Goal: Transaction & Acquisition: Purchase product/service

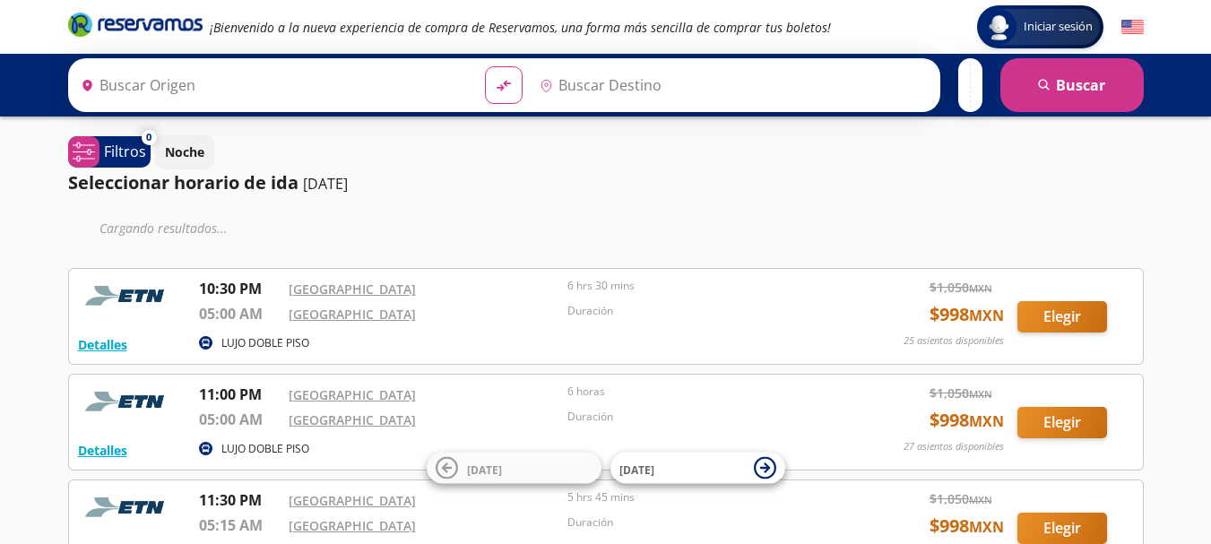
type input "Aguascalientes, Aguascalientes"
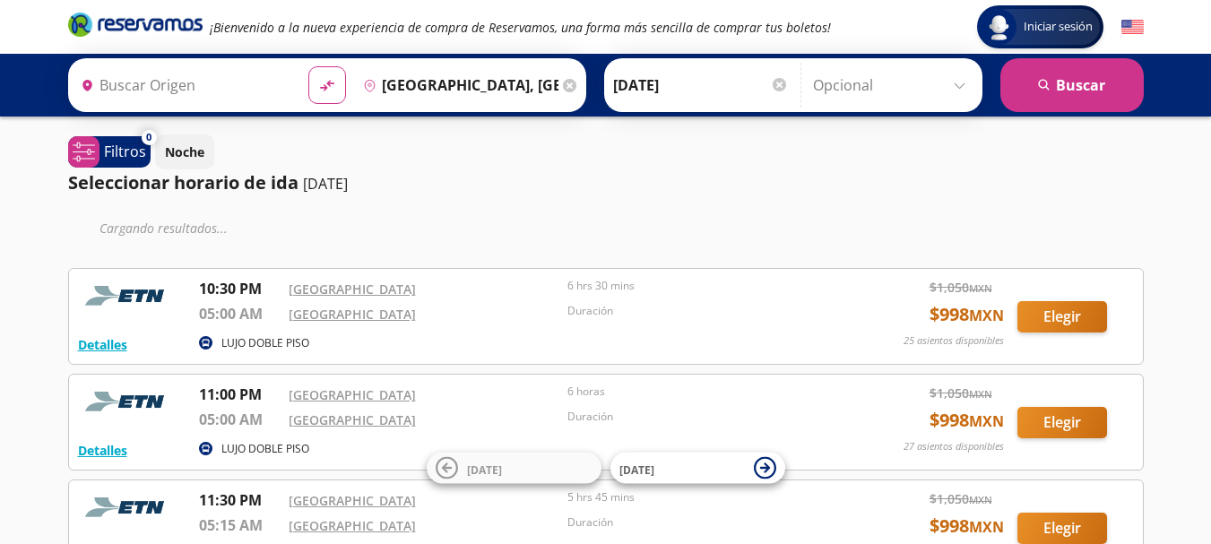
type input "Ciudad de México, Distrito Federal"
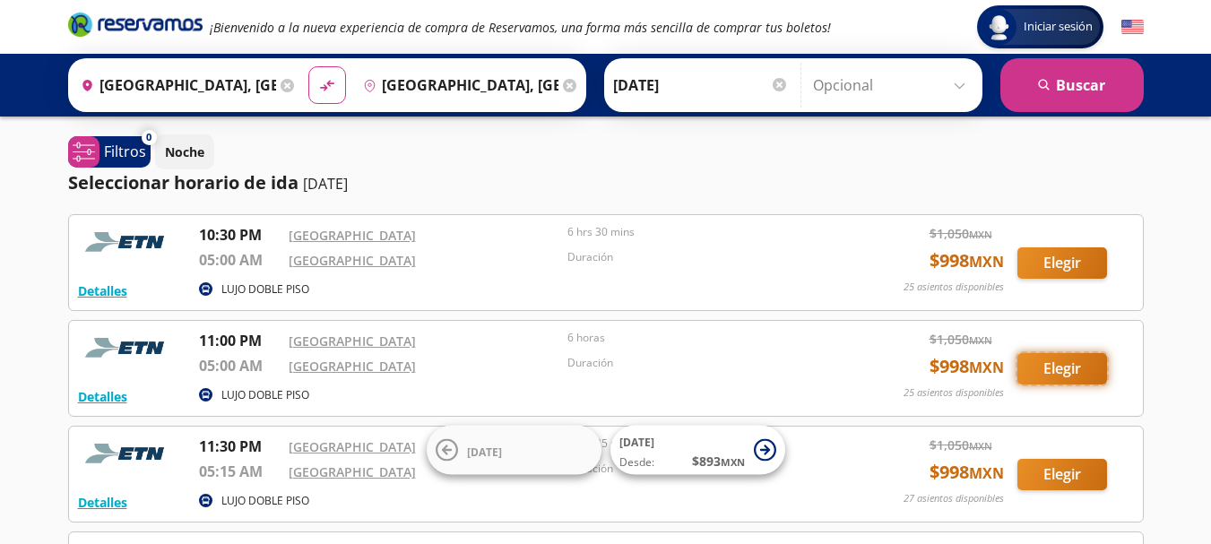
click at [1054, 376] on button "Elegir" at bounding box center [1063, 368] width 90 height 31
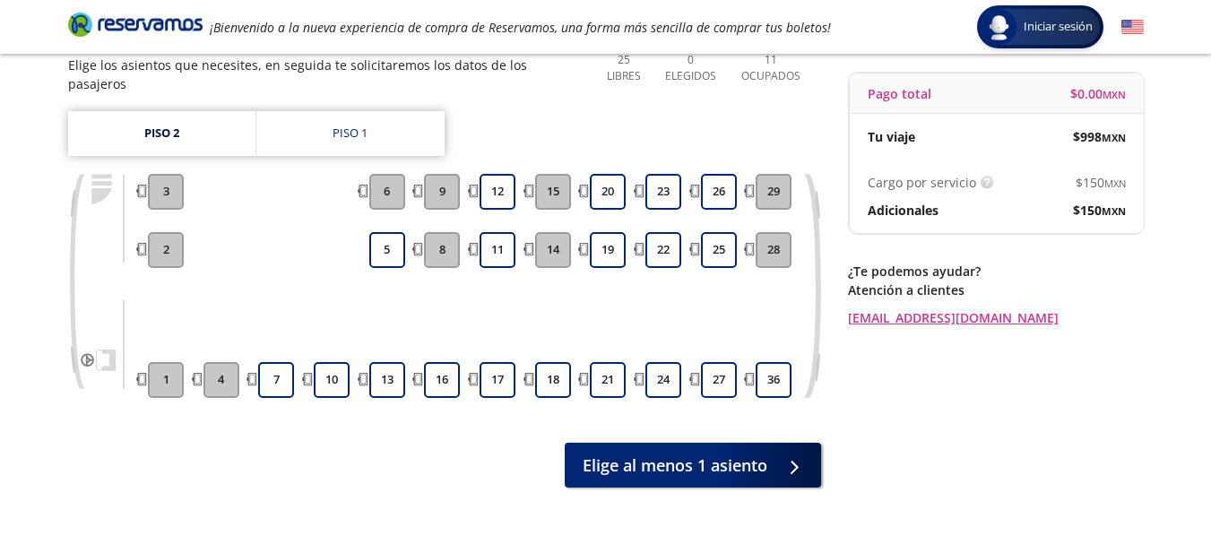
scroll to position [202, 0]
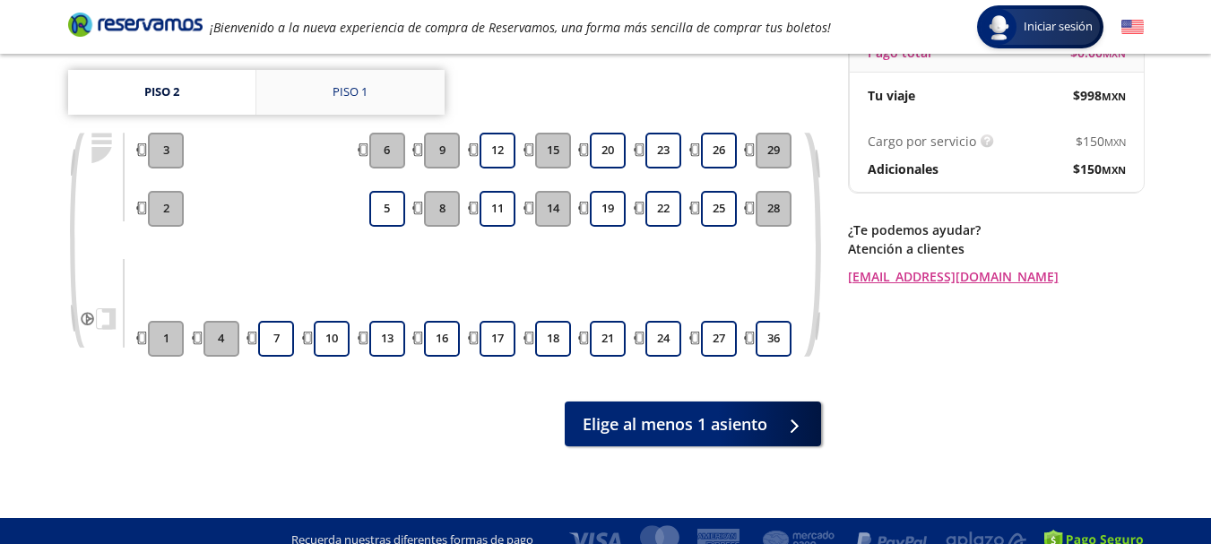
click at [360, 83] on div "Piso 1" at bounding box center [350, 92] width 35 height 18
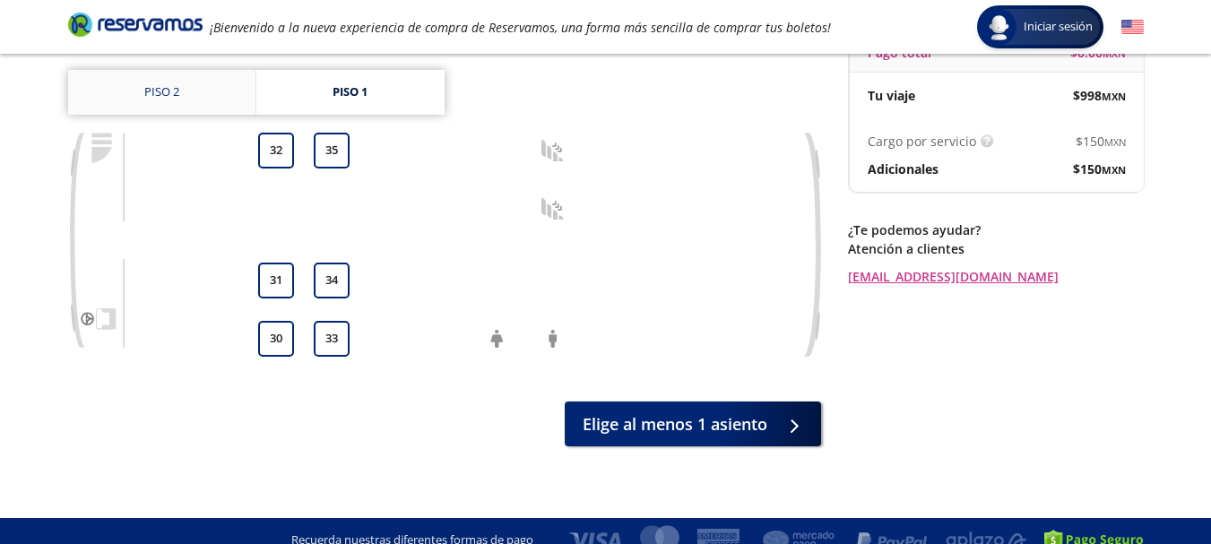
click at [192, 81] on link "Piso 2" at bounding box center [161, 92] width 187 height 45
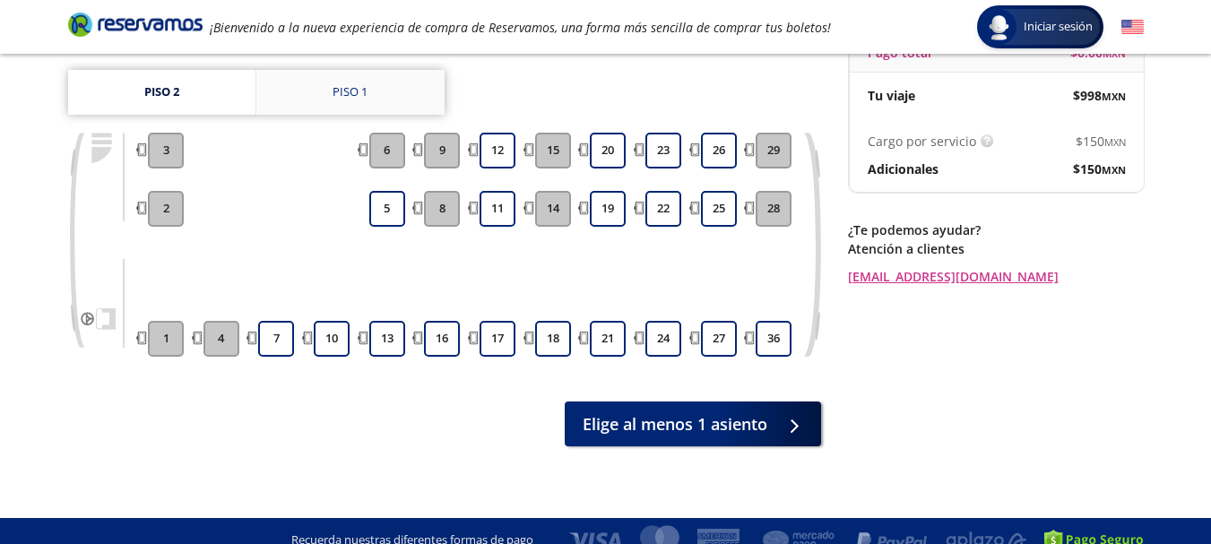
click at [342, 84] on link "Piso 1" at bounding box center [350, 92] width 188 height 45
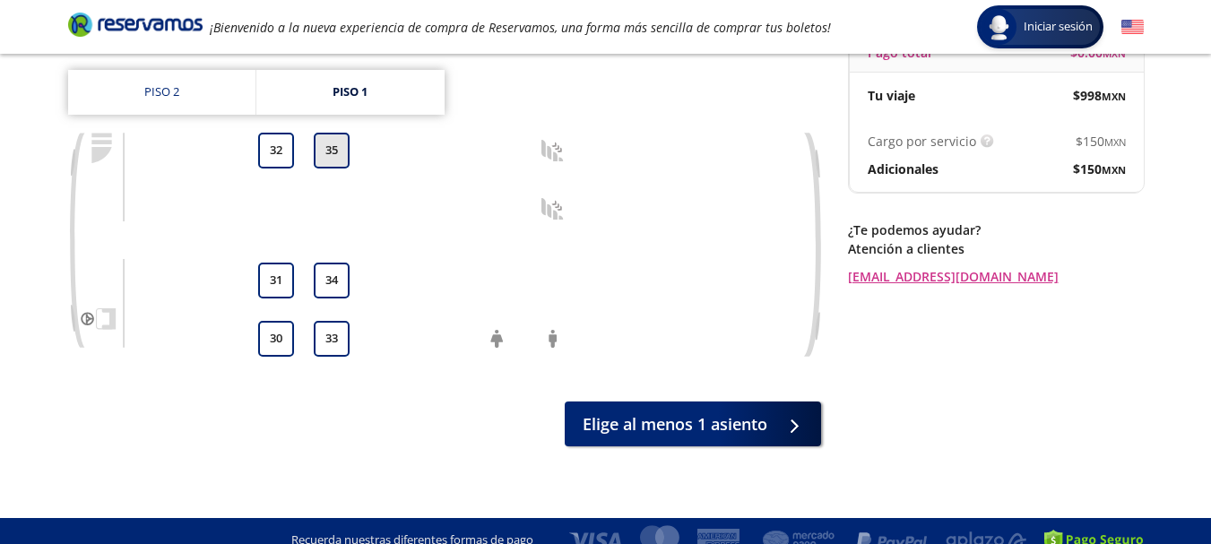
click at [334, 143] on button "35" at bounding box center [332, 151] width 36 height 36
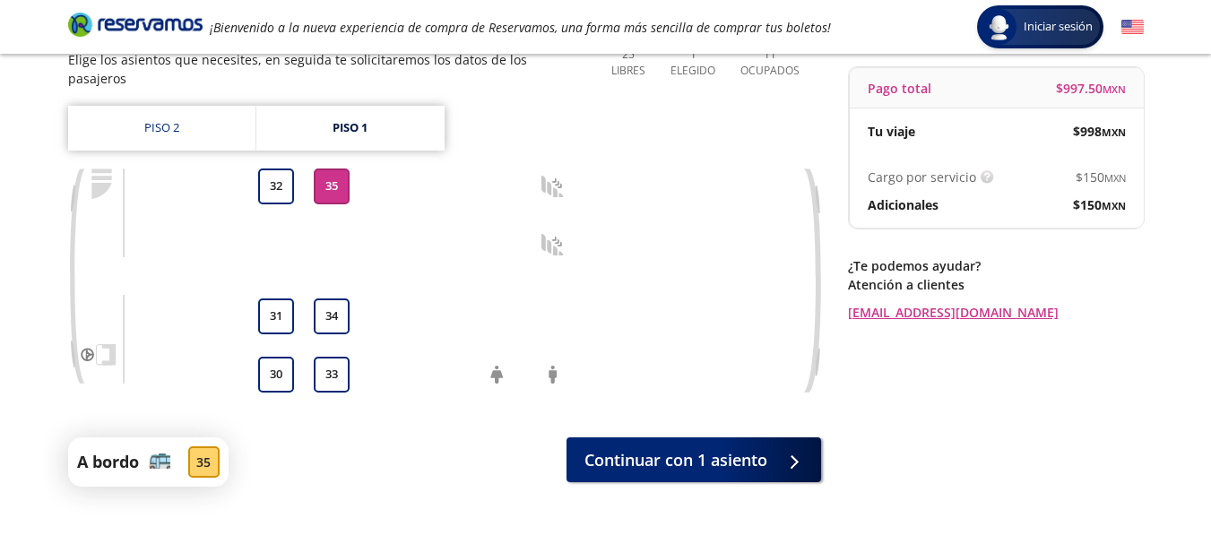
scroll to position [206, 0]
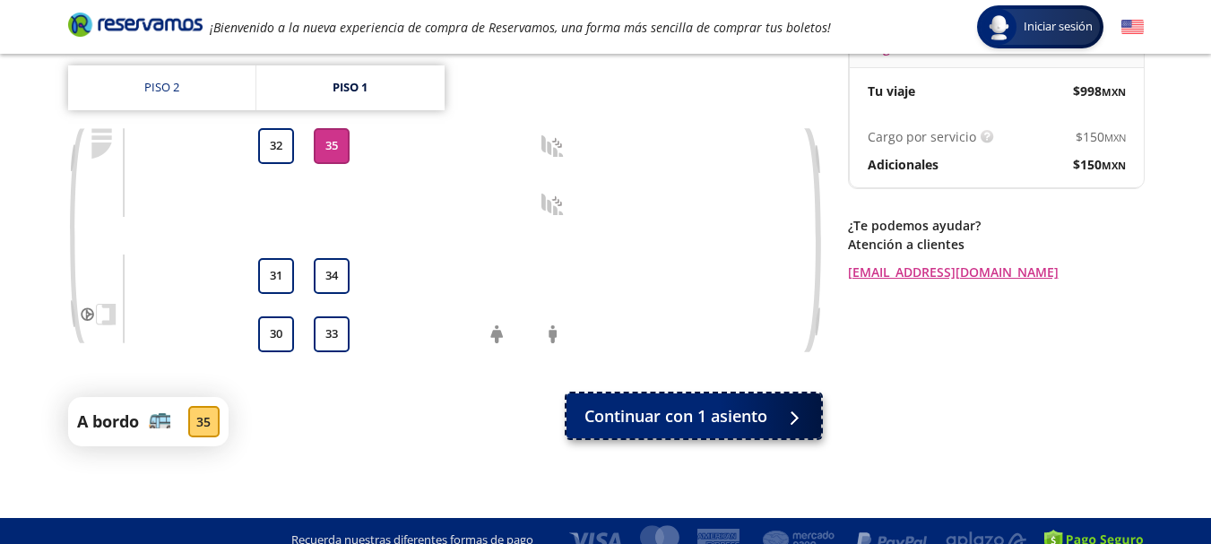
click at [694, 404] on span "Continuar con 1 asiento" at bounding box center [676, 416] width 183 height 24
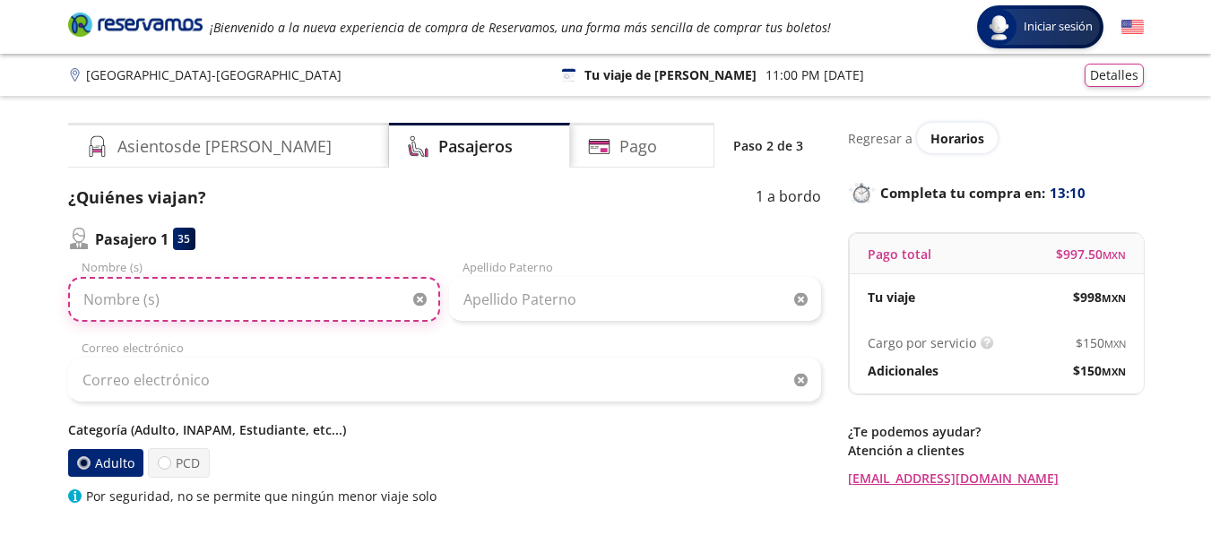
click at [297, 304] on input "Nombre (s)" at bounding box center [254, 299] width 372 height 45
type input "b"
type input "BEATRIZ"
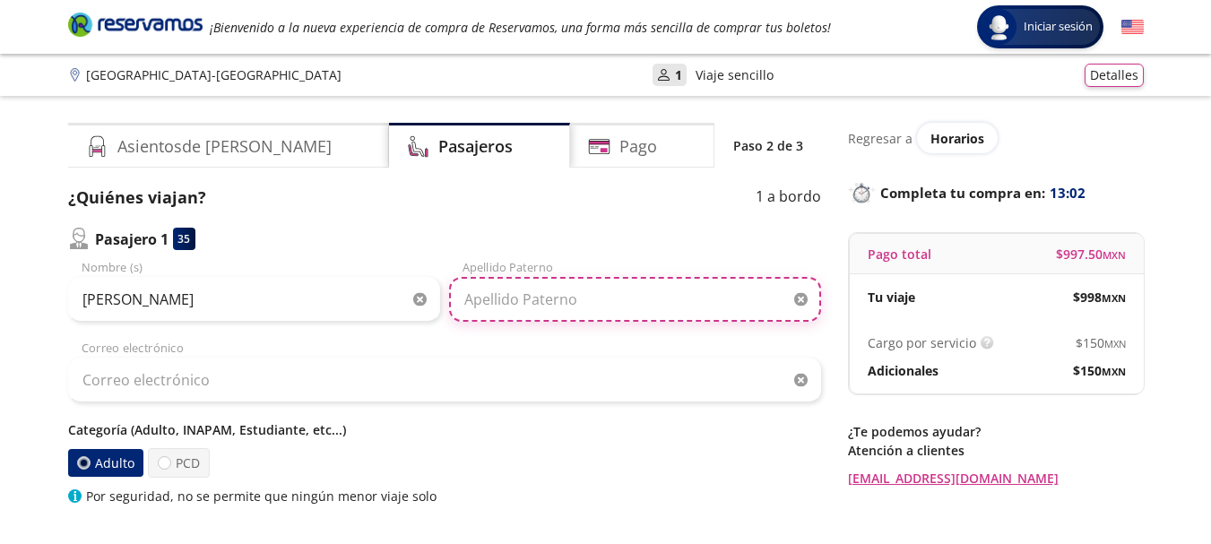
click at [546, 283] on input "Apellido Paterno" at bounding box center [635, 299] width 372 height 45
type input "ESPUNO VEGA"
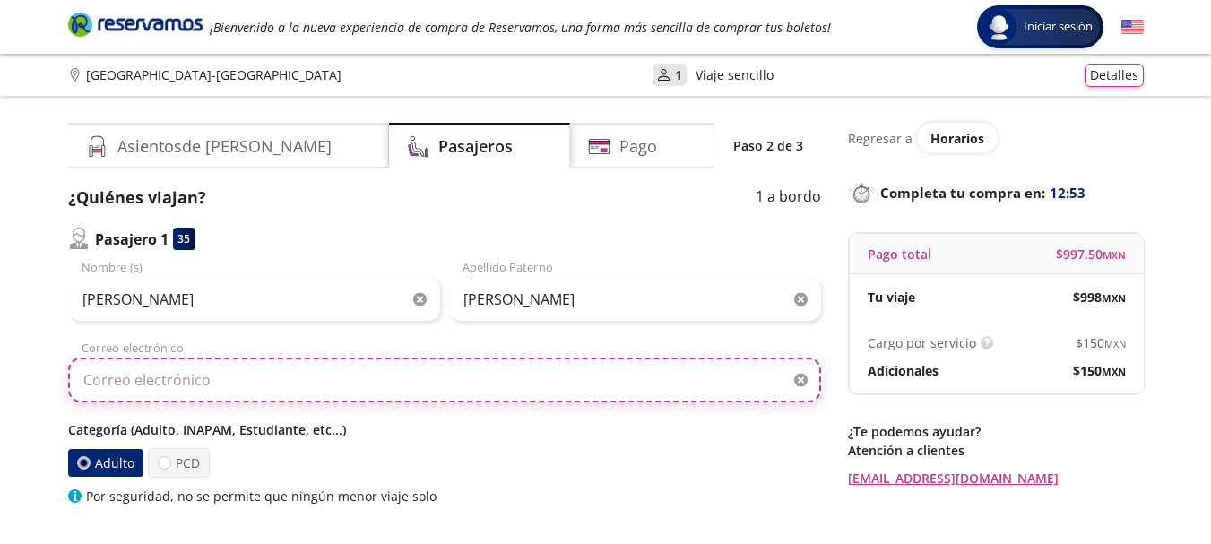
click at [148, 386] on input "Correo electrónico" at bounding box center [444, 380] width 753 height 45
type input "[EMAIL_ADDRESS][DOMAIN_NAME]"
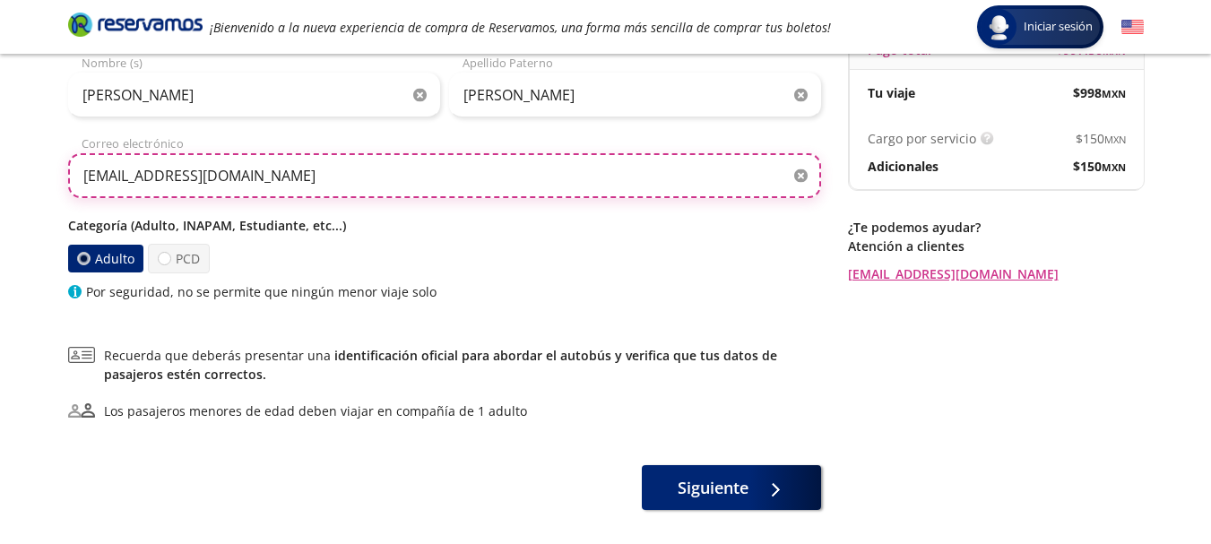
scroll to position [239, 0]
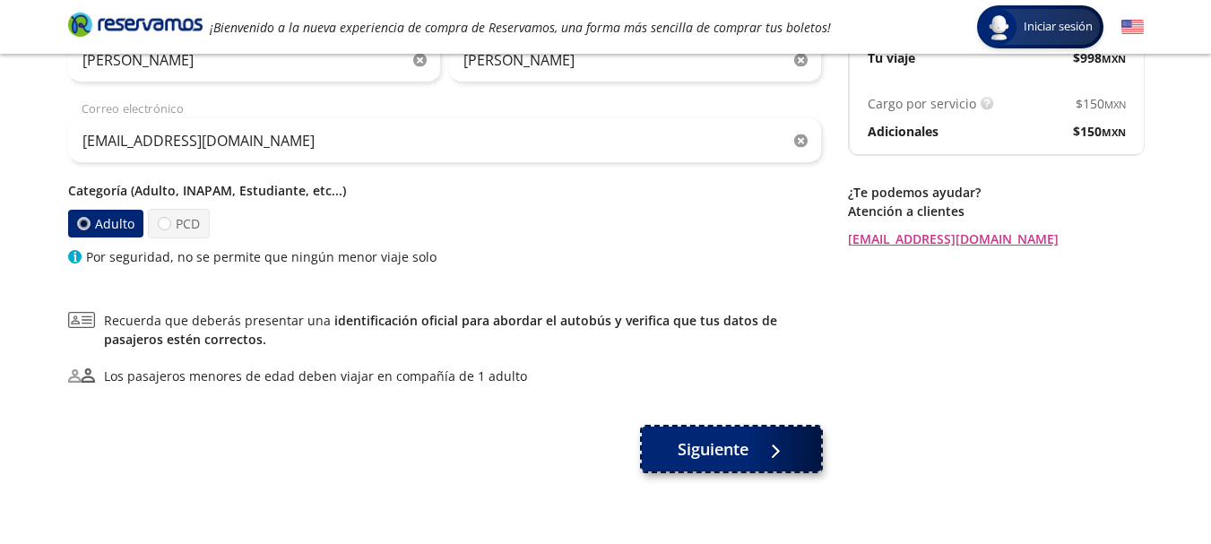
click at [746, 449] on span "Siguiente" at bounding box center [713, 450] width 71 height 24
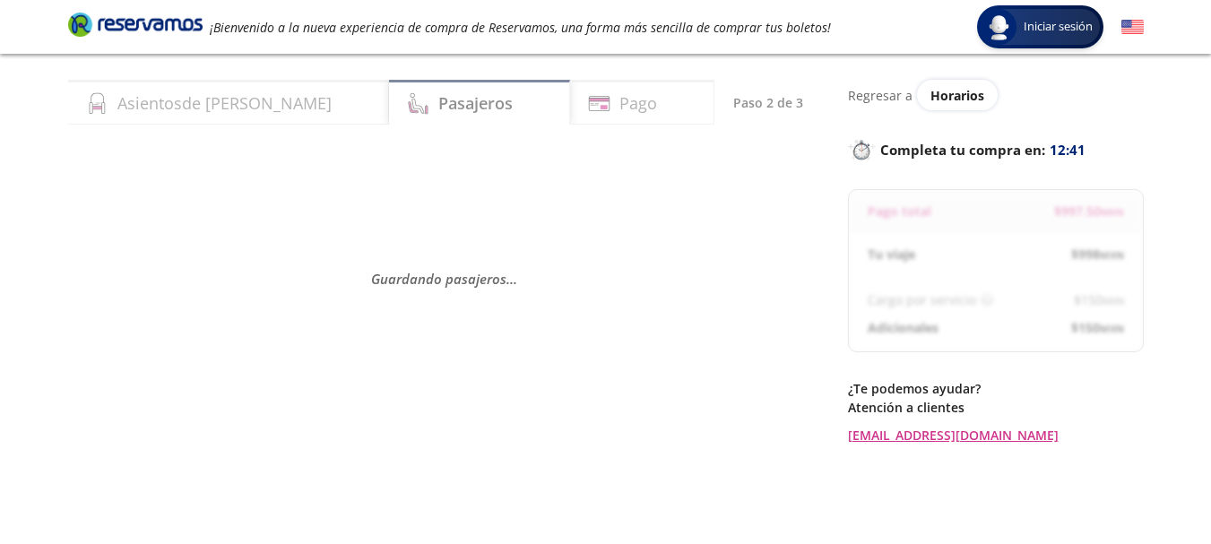
scroll to position [0, 0]
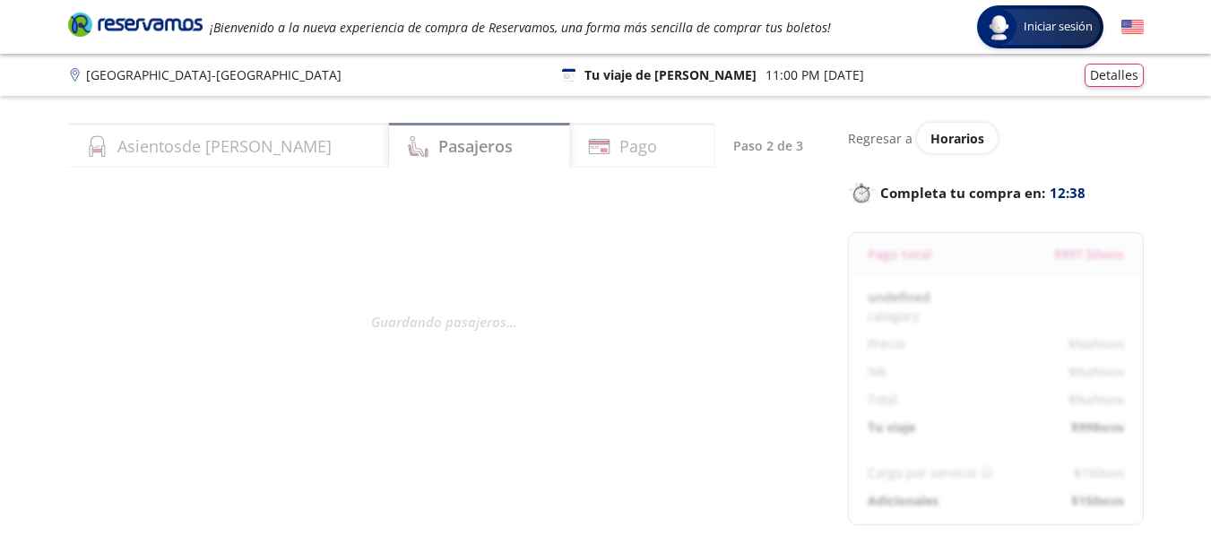
select select "MX"
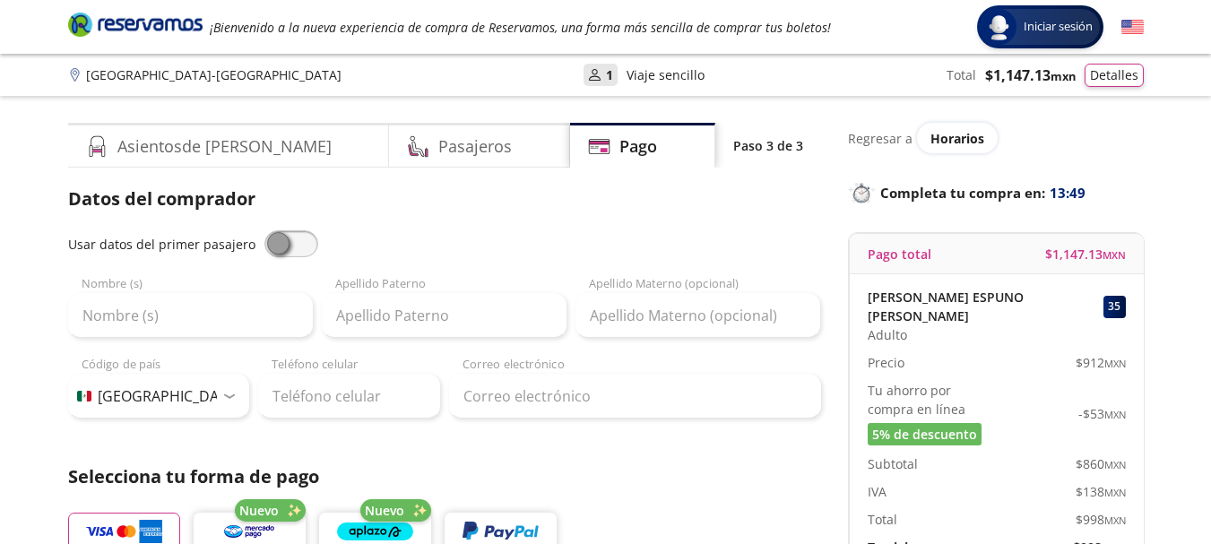
scroll to position [239, 0]
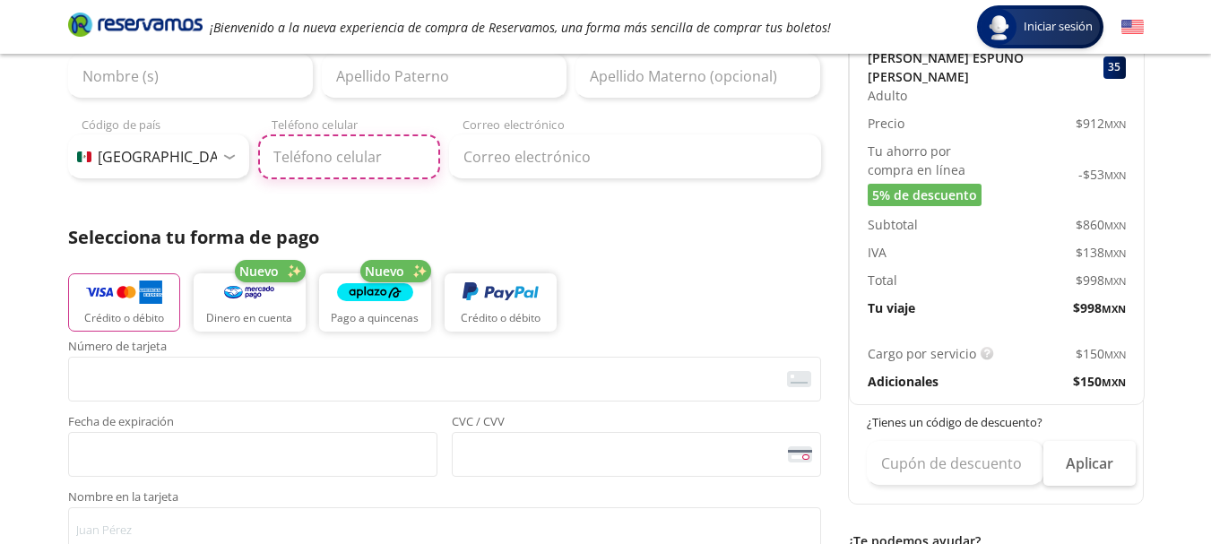
click at [316, 153] on input "Teléfono celular" at bounding box center [349, 156] width 182 height 45
click at [349, 161] on input "Teléfono celular" at bounding box center [349, 156] width 182 height 45
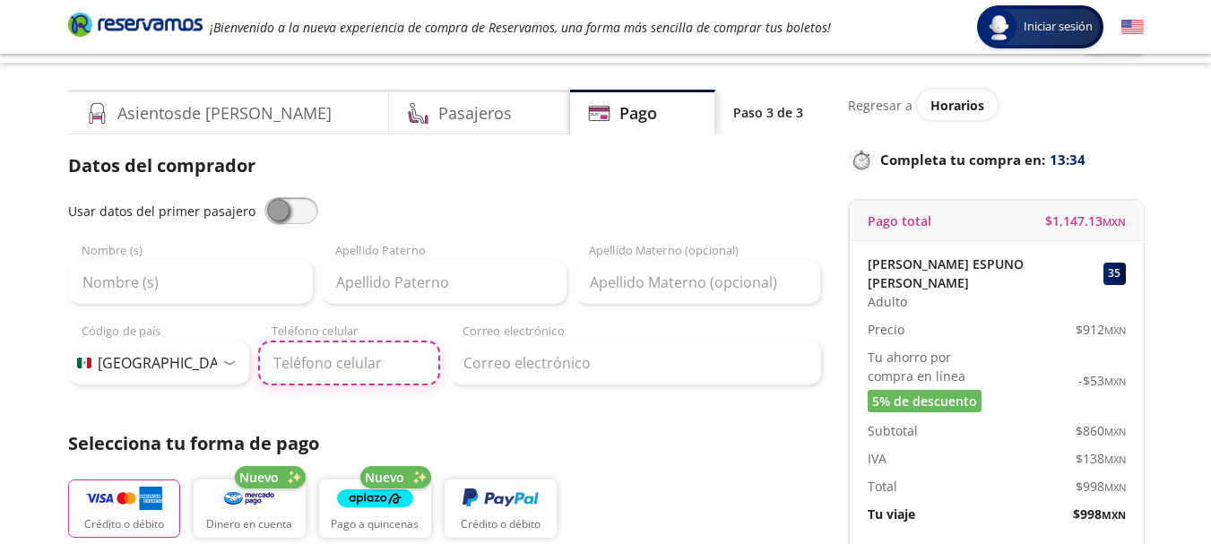
scroll to position [0, 0]
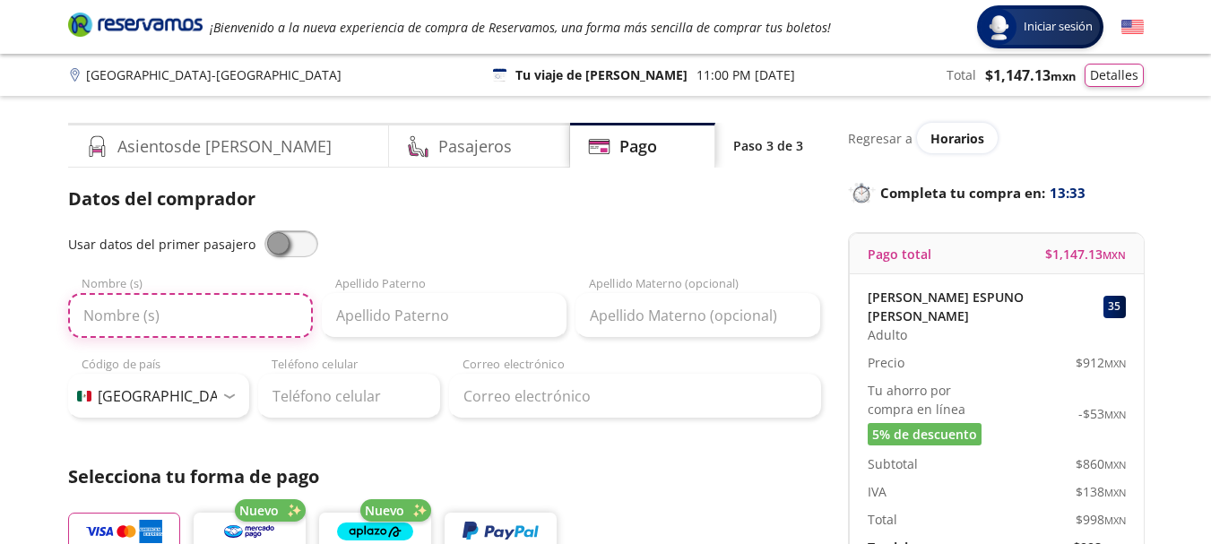
drag, startPoint x: 245, startPoint y: 324, endPoint x: 284, endPoint y: 245, distance: 88.2
click at [245, 320] on input "Nombre (s)" at bounding box center [190, 315] width 245 height 45
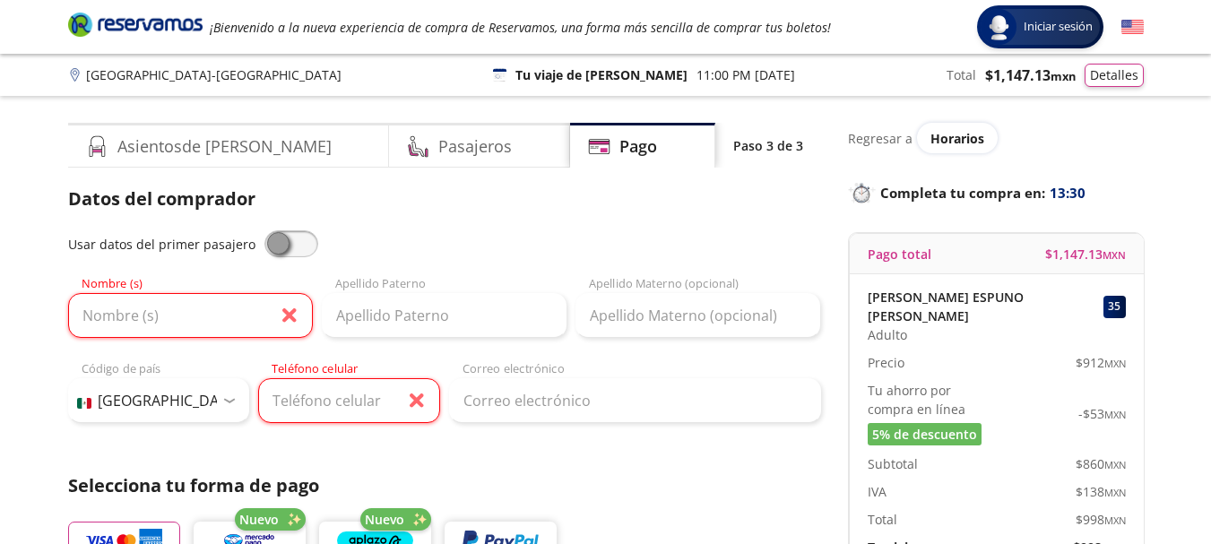
click at [300, 248] on span at bounding box center [292, 243] width 54 height 27
click at [265, 230] on input "checkbox" at bounding box center [265, 230] width 0 height 0
type input "BEATRIZ"
type input "ESPUNO VEGA"
type input "[EMAIL_ADDRESS][DOMAIN_NAME]"
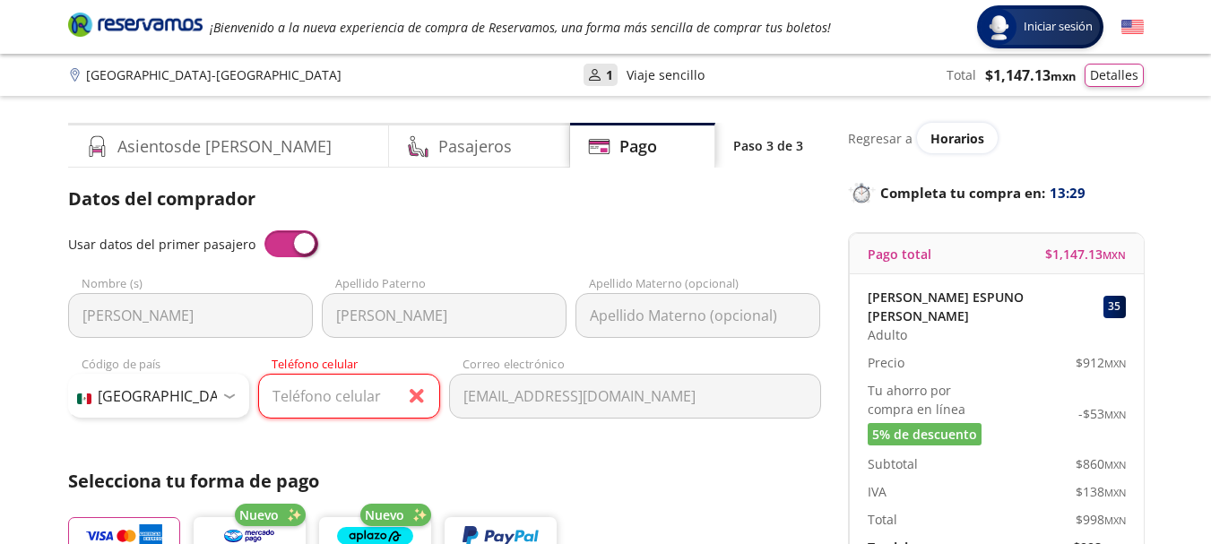
click at [273, 239] on span at bounding box center [292, 243] width 54 height 27
click at [265, 230] on input "checkbox" at bounding box center [265, 230] width 0 height 0
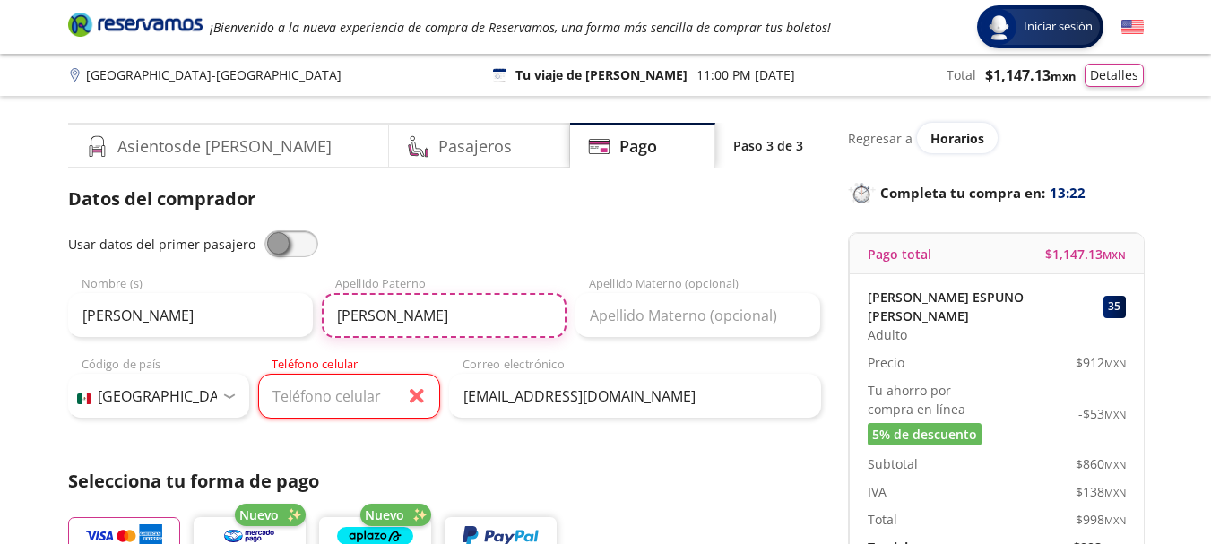
drag, startPoint x: 395, startPoint y: 315, endPoint x: 466, endPoint y: 313, distance: 70.9
click at [466, 313] on input "ESPUNO VEGA" at bounding box center [444, 315] width 245 height 45
type input "ESPUNO"
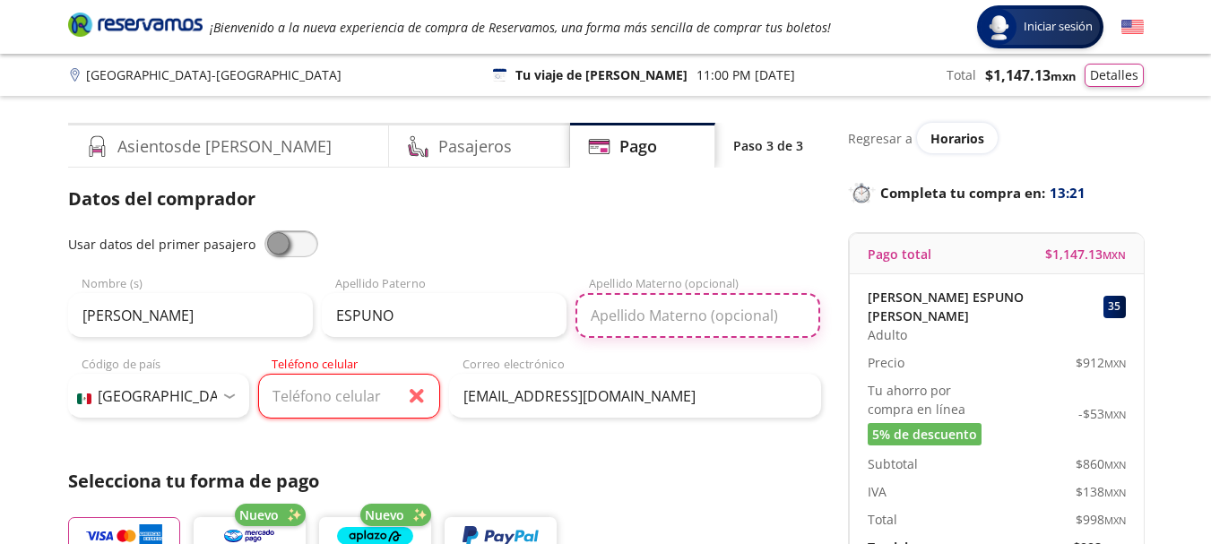
click at [650, 315] on input "Apellido Materno (opcional)" at bounding box center [698, 315] width 245 height 45
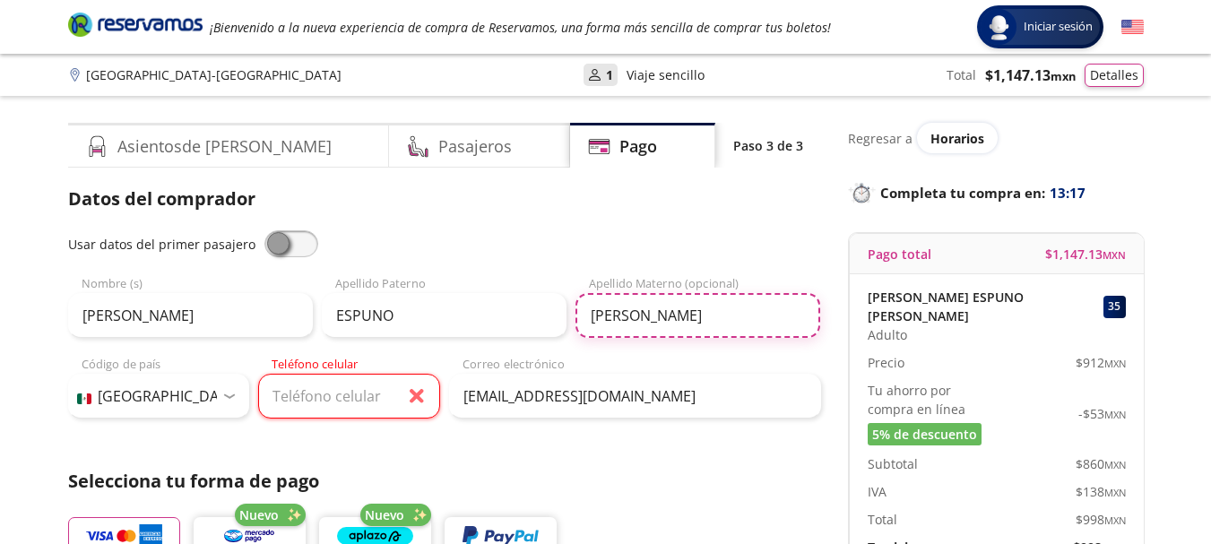
type input "[PERSON_NAME]"
click at [311, 401] on input "Teléfono celular" at bounding box center [349, 396] width 182 height 45
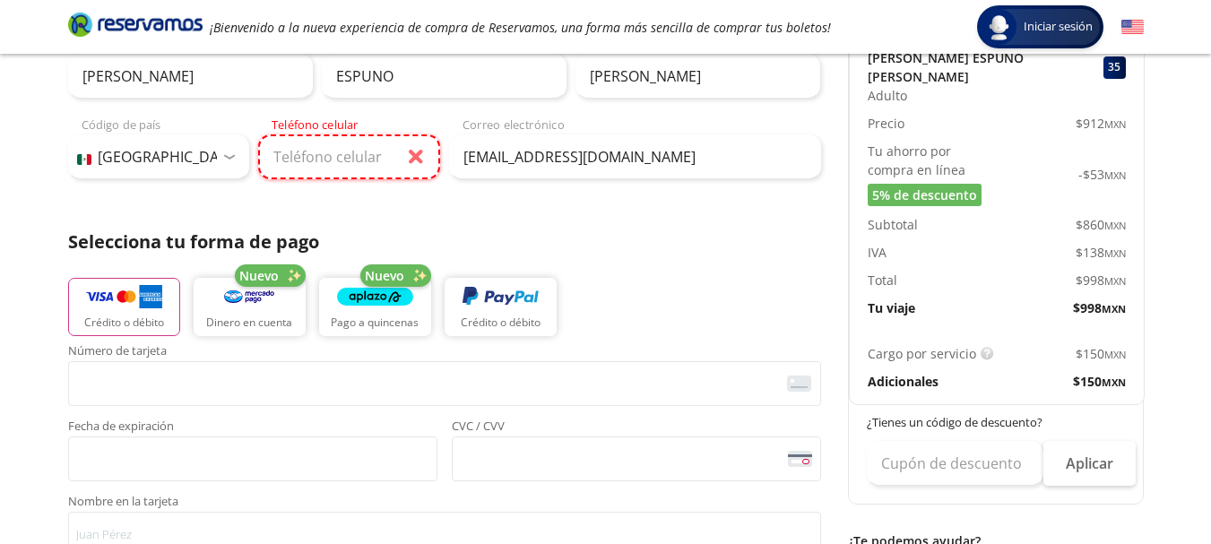
click at [329, 158] on input "Teléfono celular" at bounding box center [349, 156] width 182 height 45
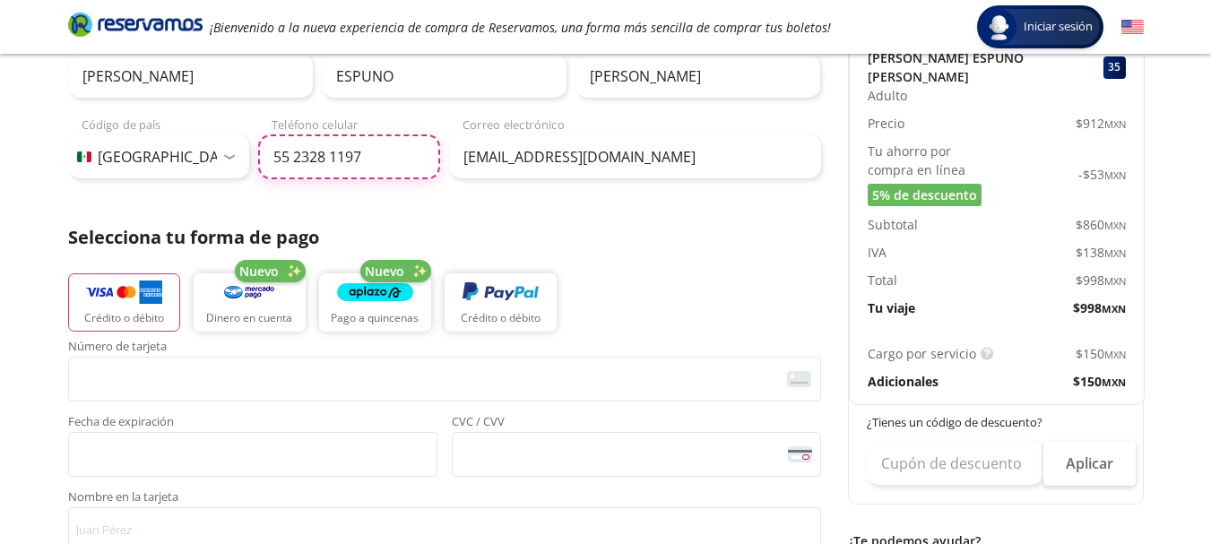
click at [323, 152] on input "55 2328 1197" at bounding box center [349, 156] width 182 height 45
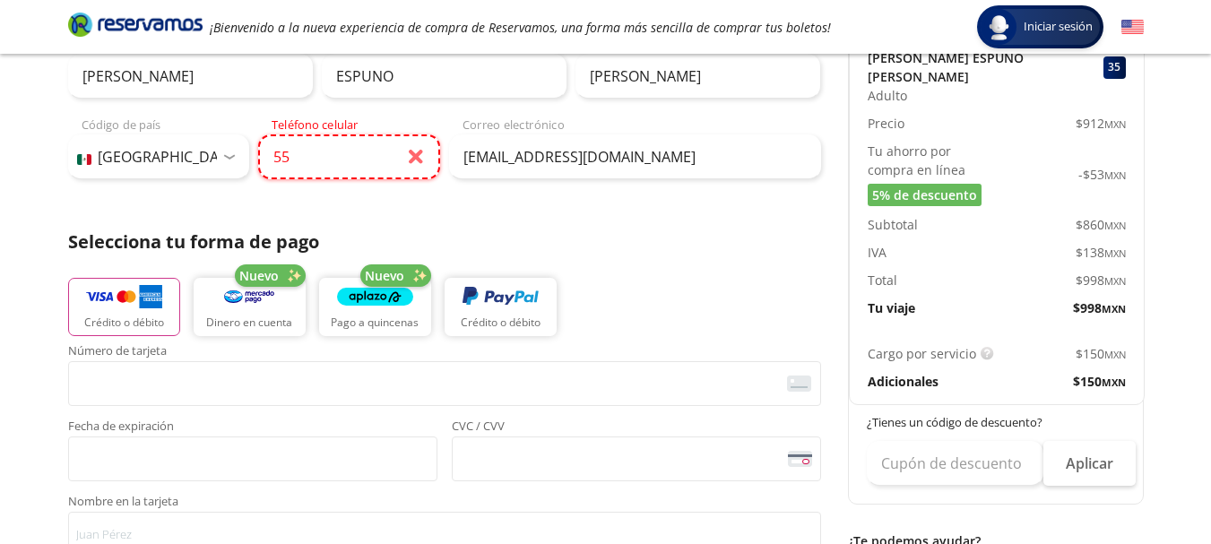
click at [340, 162] on input "55" at bounding box center [349, 156] width 182 height 45
click at [335, 152] on input "55" at bounding box center [349, 156] width 182 height 45
click at [296, 157] on input "55" at bounding box center [349, 156] width 182 height 45
drag, startPoint x: 296, startPoint y: 157, endPoint x: 308, endPoint y: 169, distance: 17.1
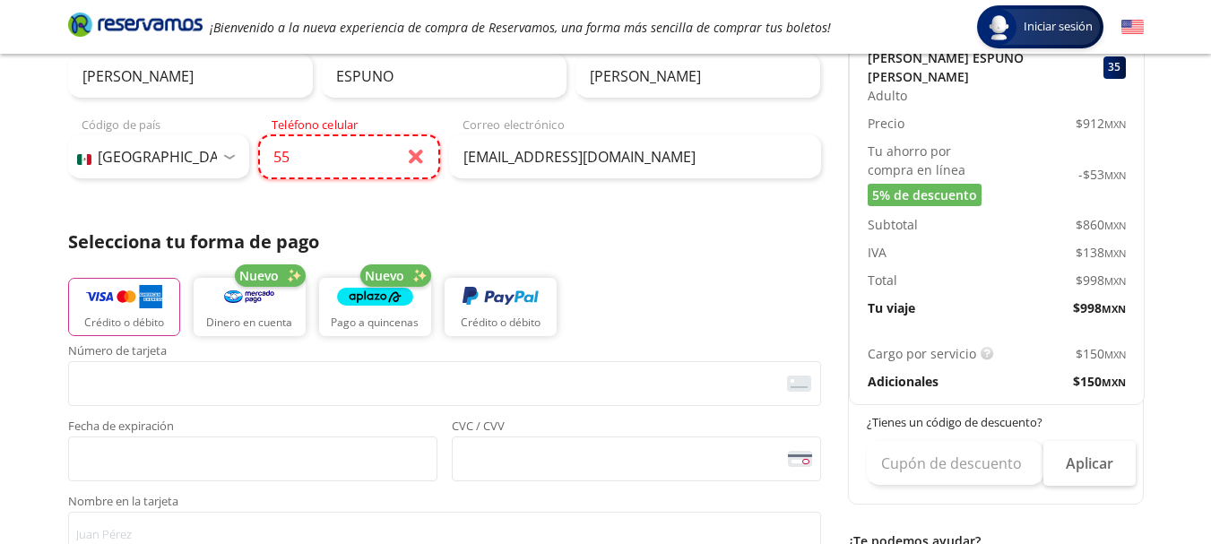
click at [296, 158] on input "55" at bounding box center [349, 156] width 182 height 45
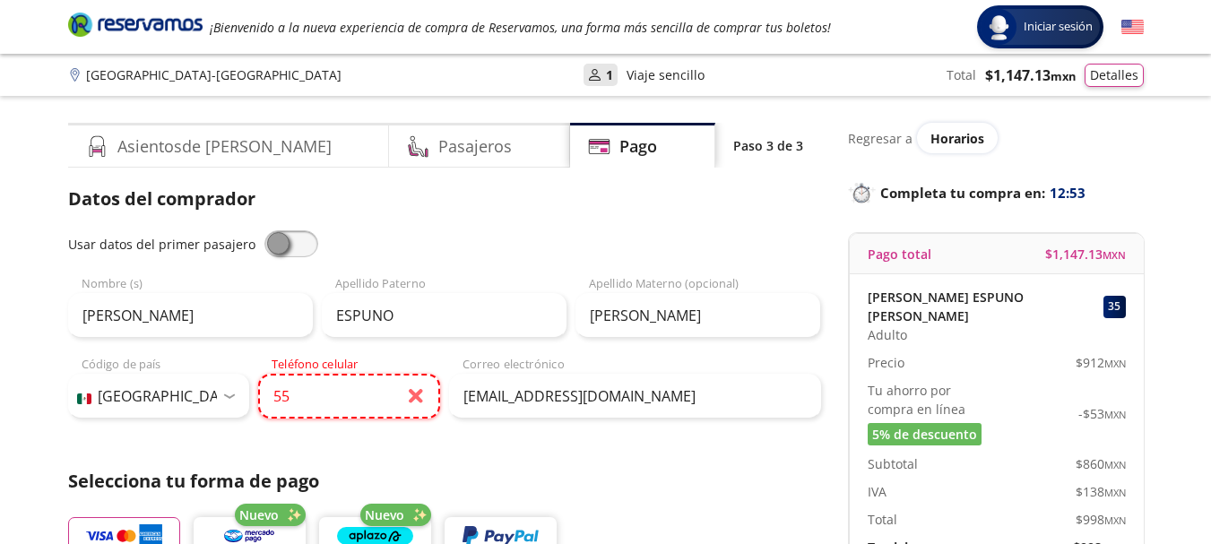
type input "55"
click at [652, 312] on input "[PERSON_NAME]" at bounding box center [698, 315] width 245 height 45
click at [335, 407] on input "55" at bounding box center [349, 396] width 182 height 45
click at [333, 403] on input "55" at bounding box center [349, 396] width 182 height 45
click at [334, 392] on input "55" at bounding box center [349, 396] width 182 height 45
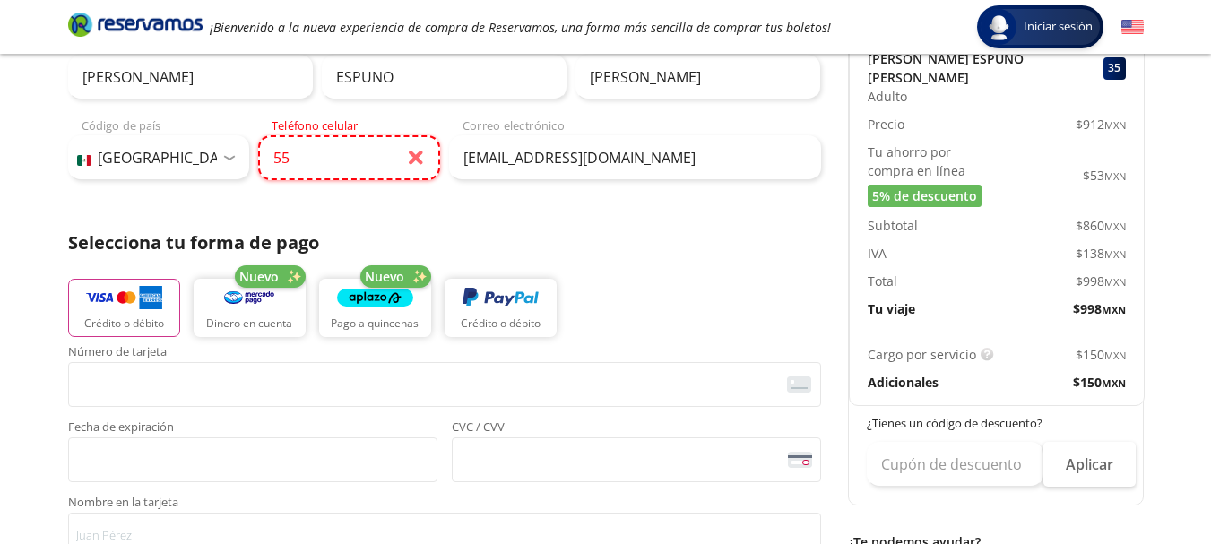
scroll to position [239, 0]
click at [416, 156] on input "55" at bounding box center [349, 156] width 182 height 45
click at [414, 157] on input "55" at bounding box center [349, 156] width 182 height 45
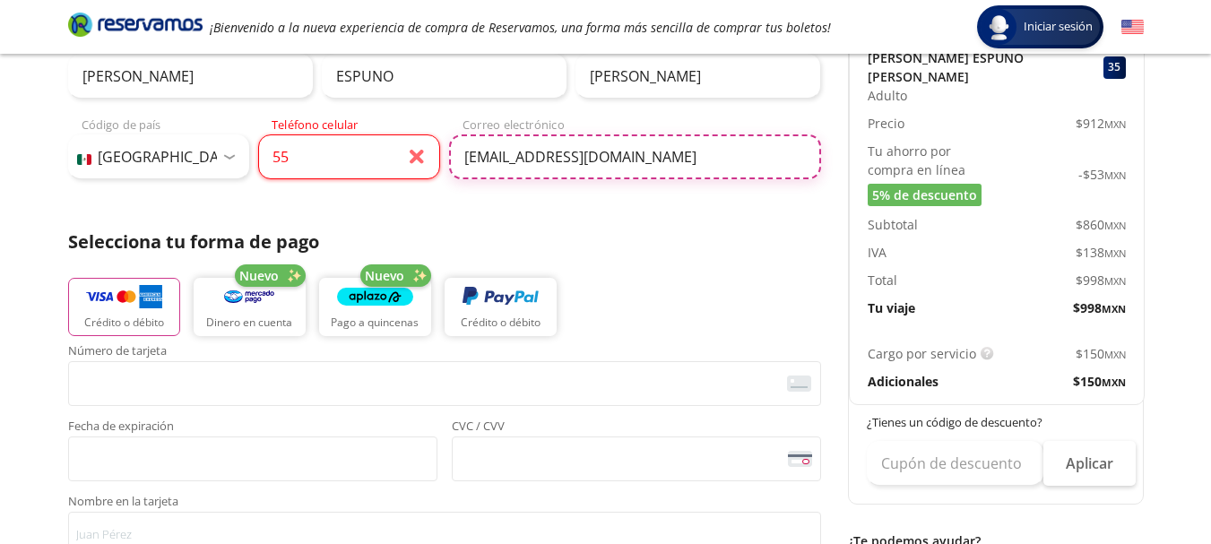
click at [696, 160] on input "[EMAIL_ADDRESS][DOMAIN_NAME]" at bounding box center [635, 156] width 372 height 45
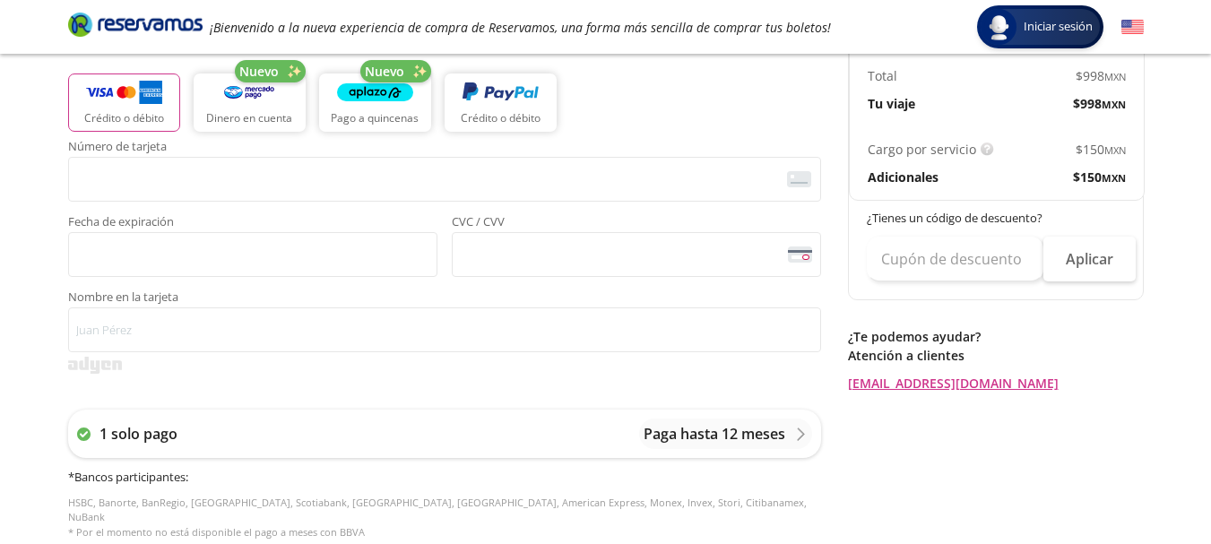
scroll to position [478, 0]
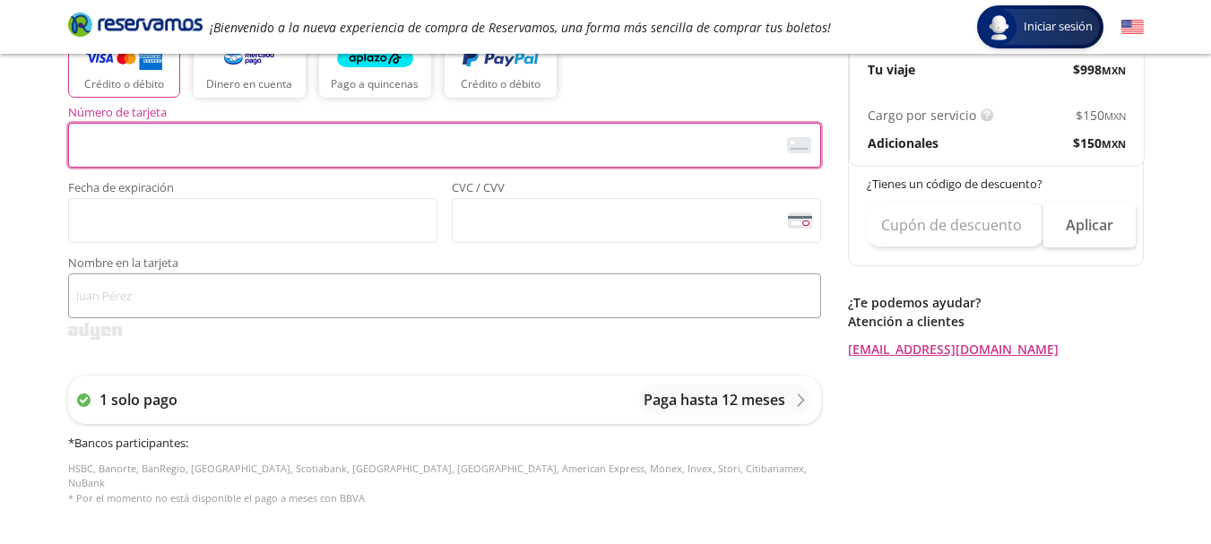
type input "[PERSON_NAME]"
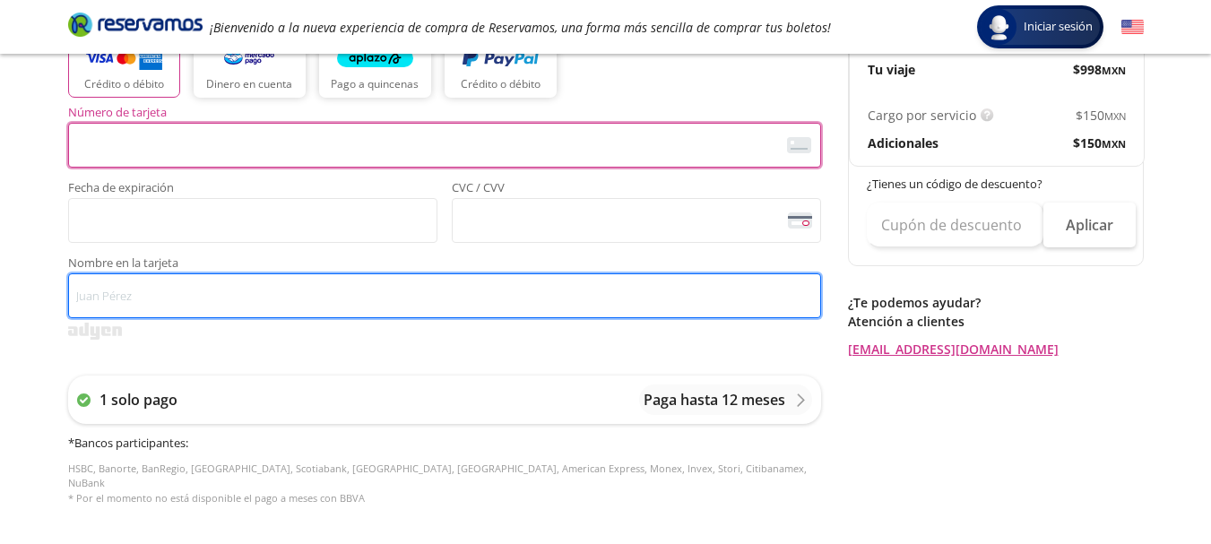
type input "ADRIANA E LOBATO"
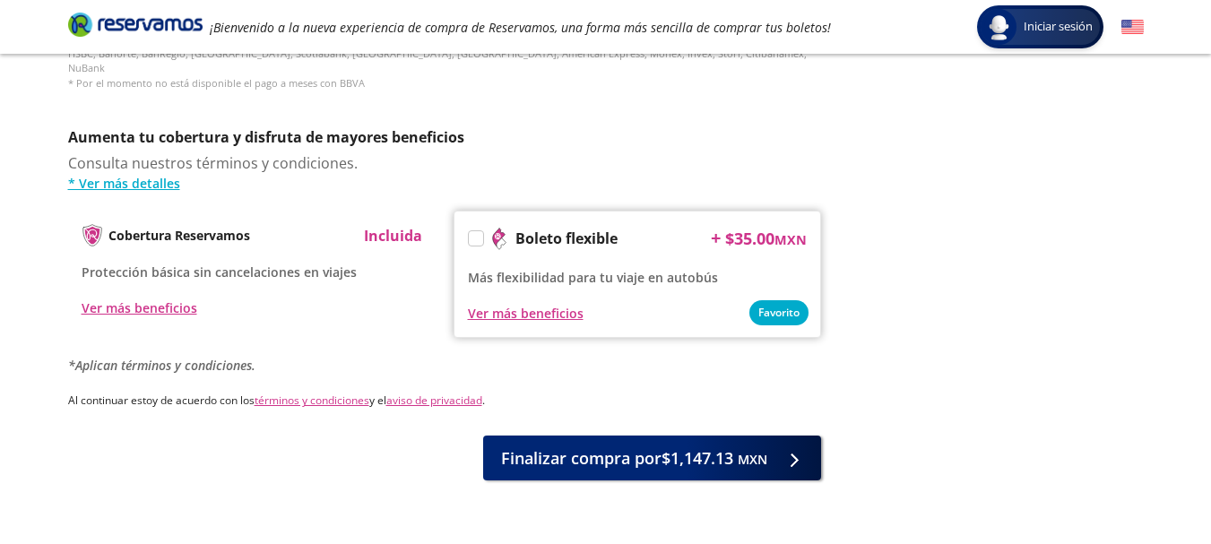
scroll to position [932, 0]
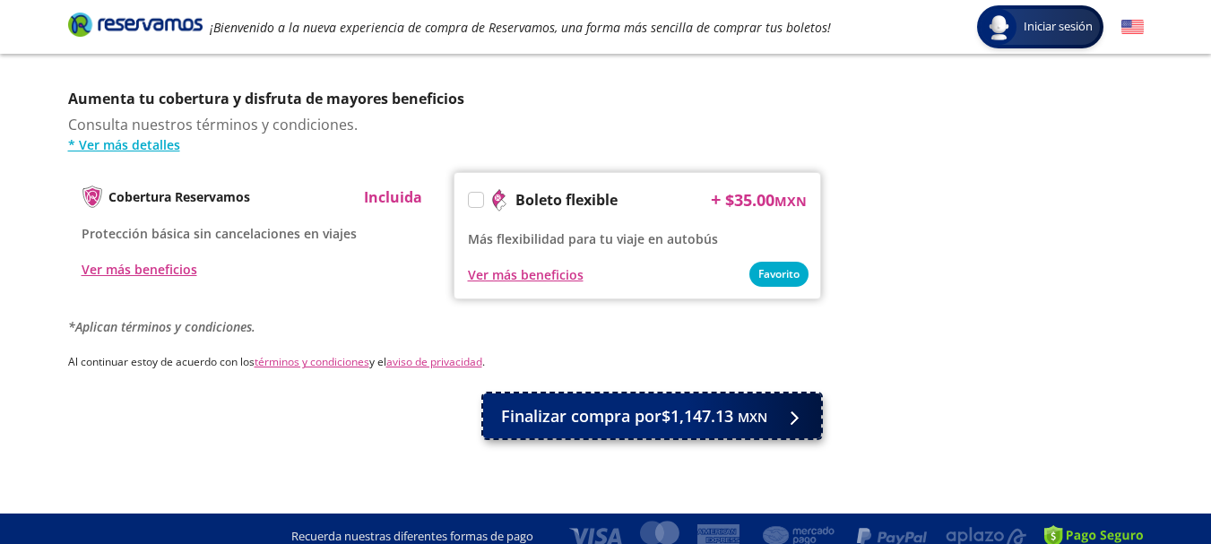
click at [693, 412] on span "Finalizar compra por $1,147.13 MXN" at bounding box center [634, 416] width 266 height 24
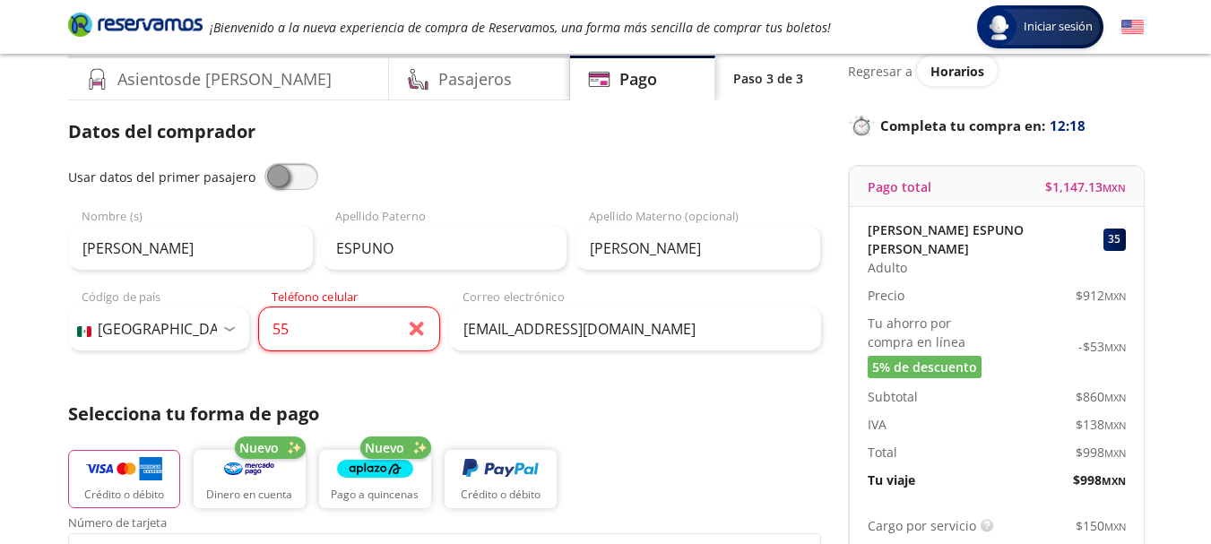
scroll to position [34, 0]
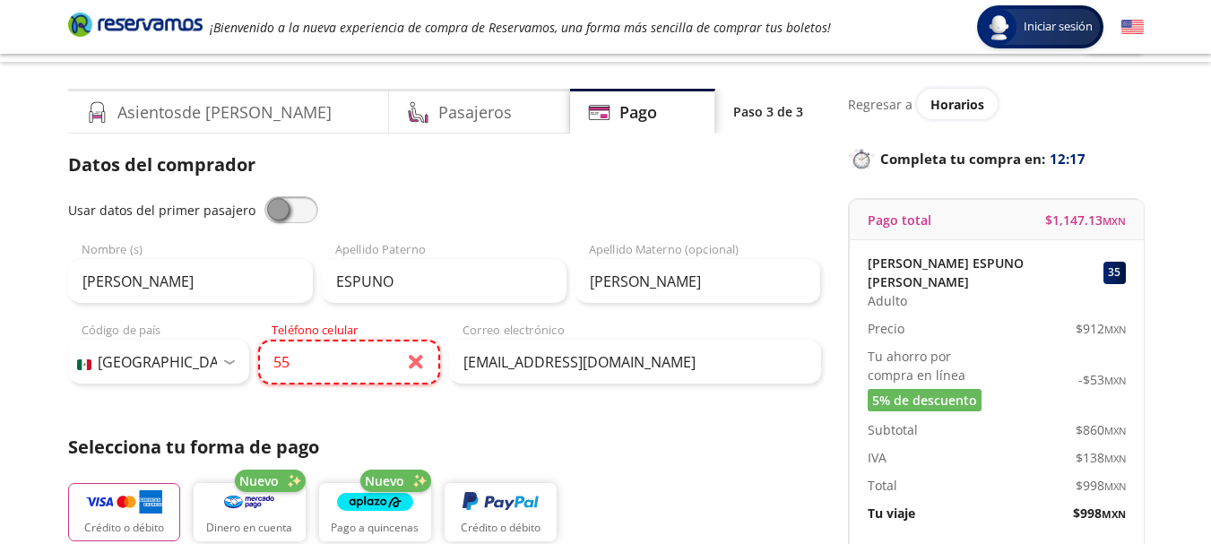
click at [302, 369] on input "55" at bounding box center [349, 362] width 182 height 45
type input "5"
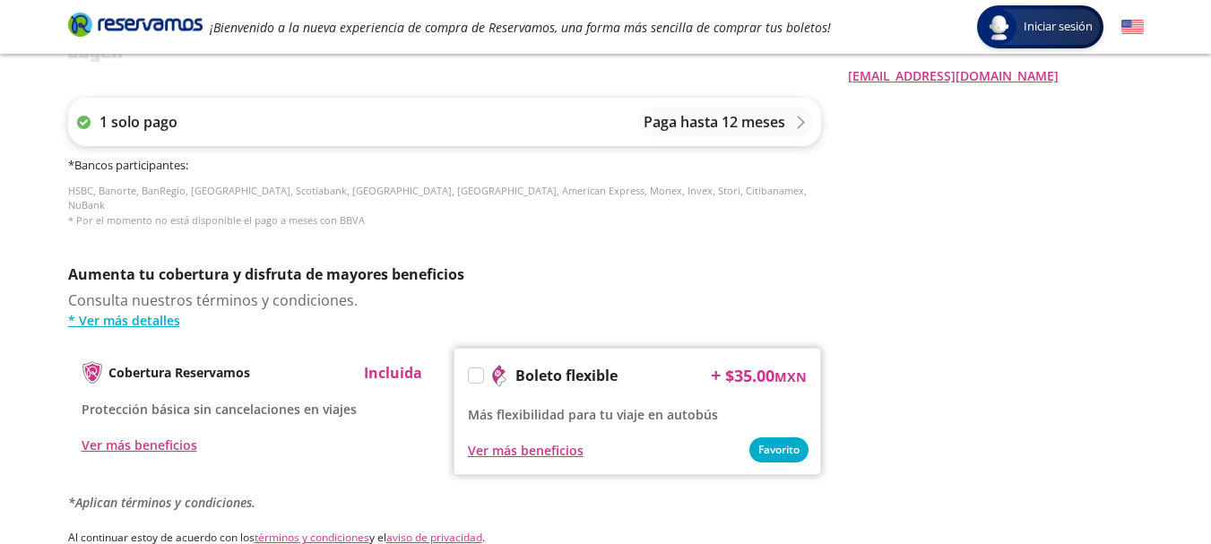
scroll to position [986, 0]
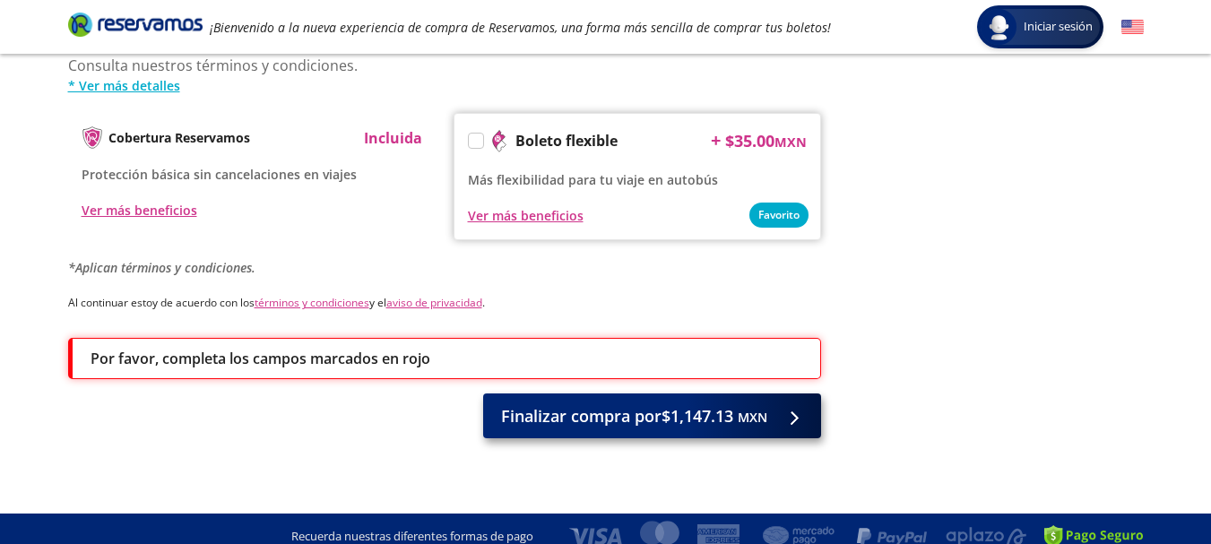
type input "55 1288 2685"
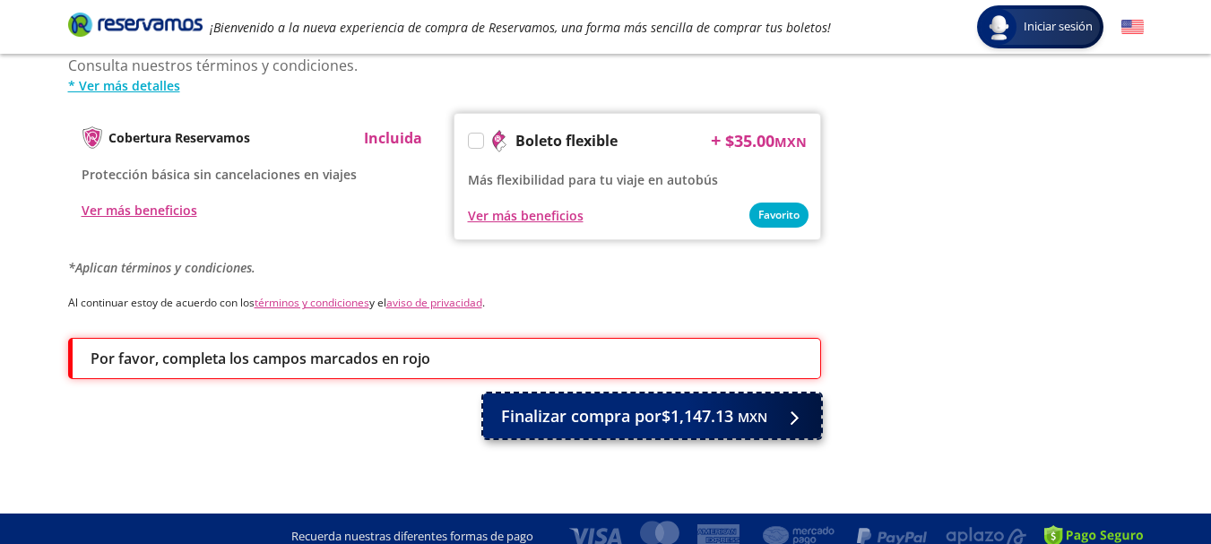
click at [596, 404] on span "Finalizar compra por $1,147.13 MXN" at bounding box center [634, 416] width 266 height 24
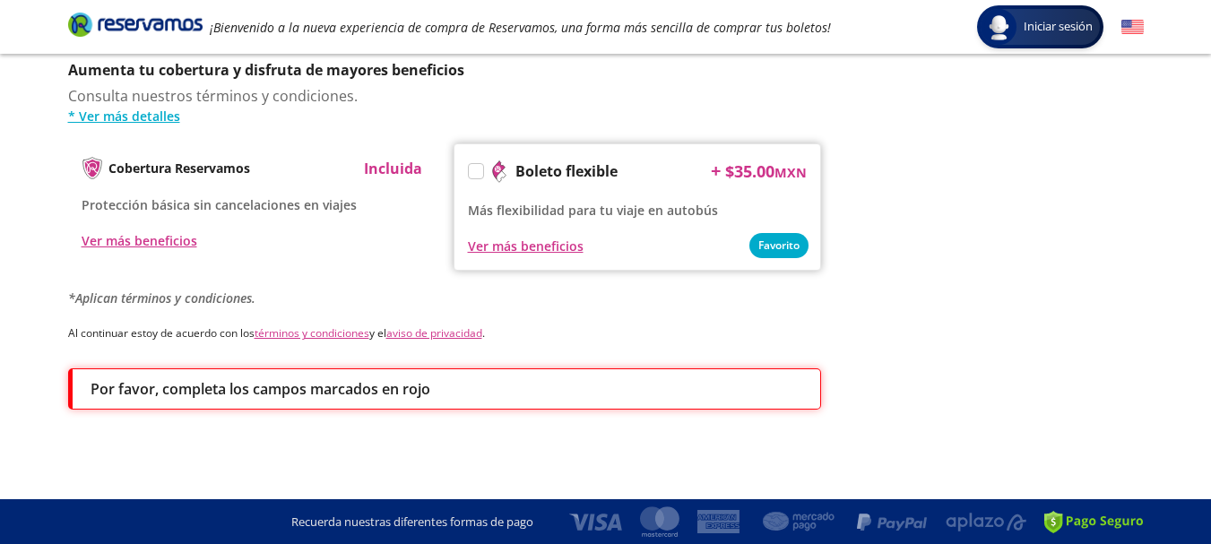
scroll to position [0, 0]
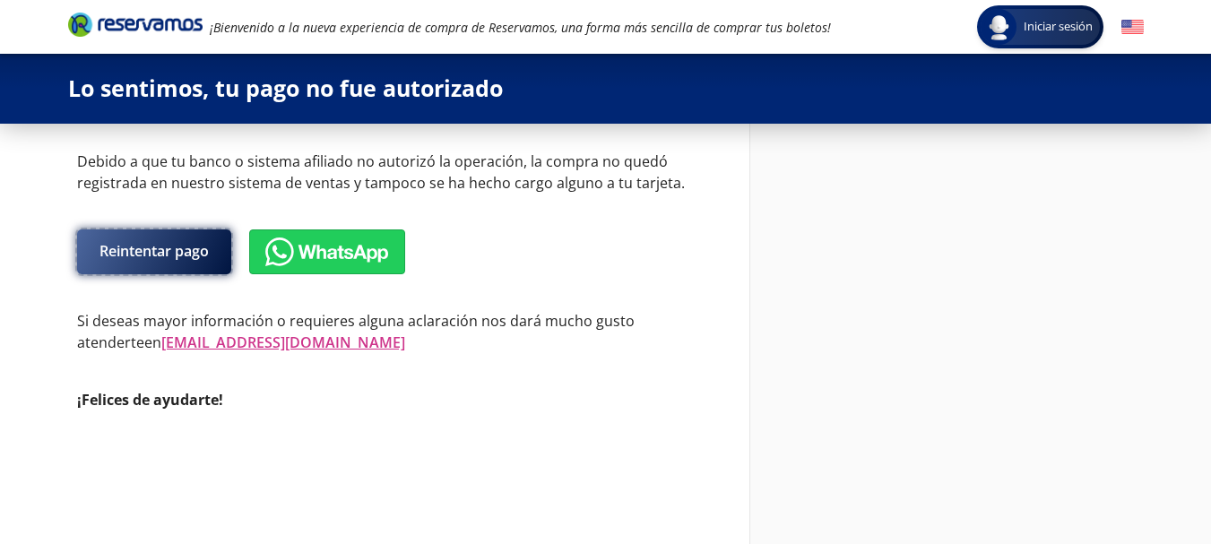
click at [143, 247] on button "Reintentar pago" at bounding box center [154, 252] width 154 height 45
select select "MX"
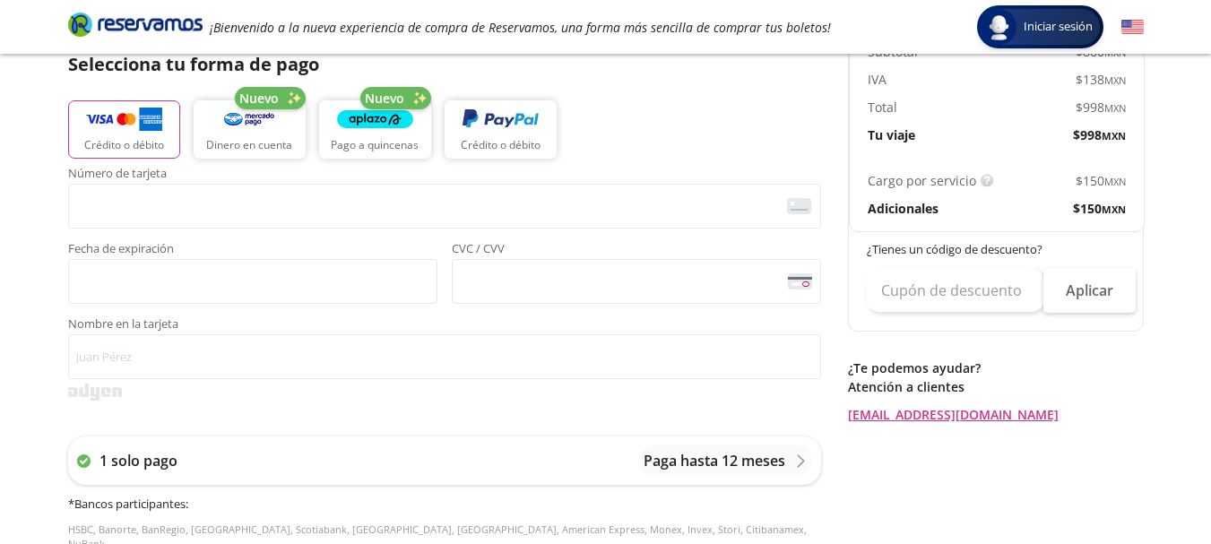
scroll to position [478, 0]
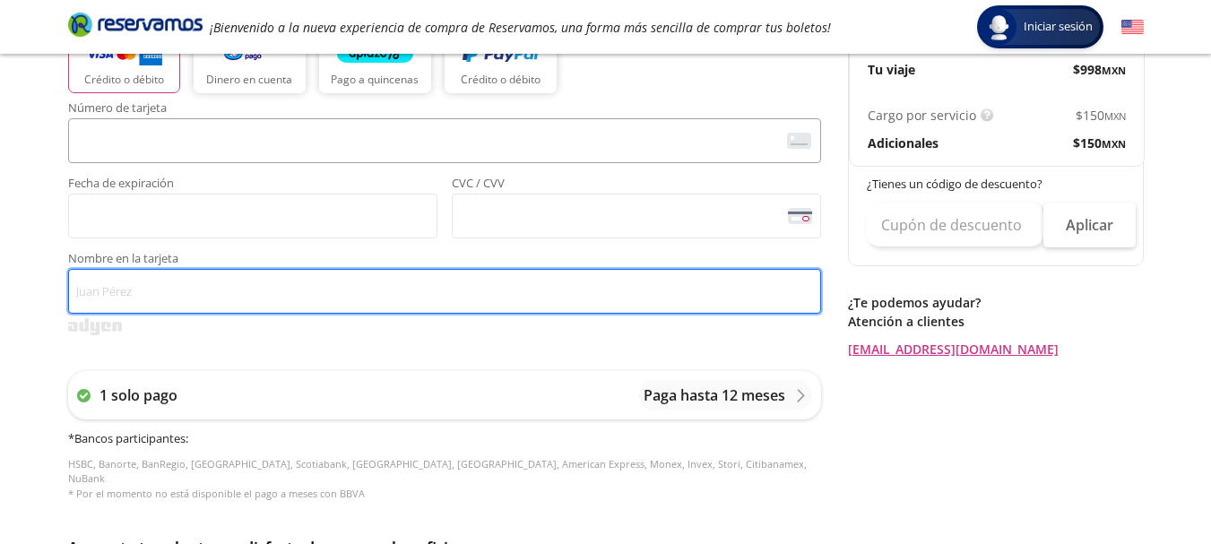
type input "[PERSON_NAME] [PERSON_NAME]"
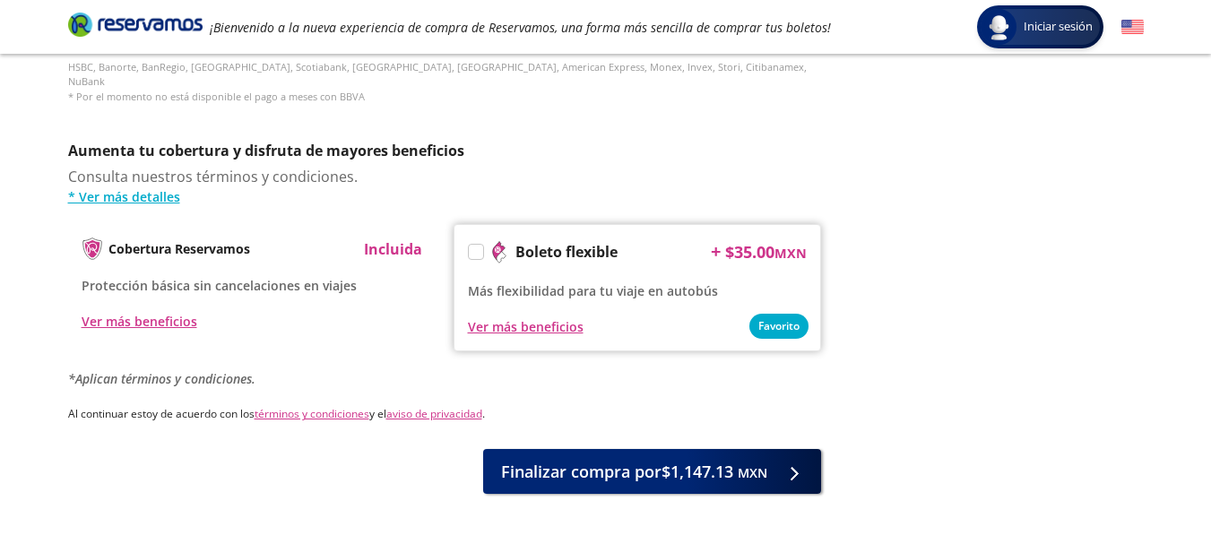
scroll to position [927, 0]
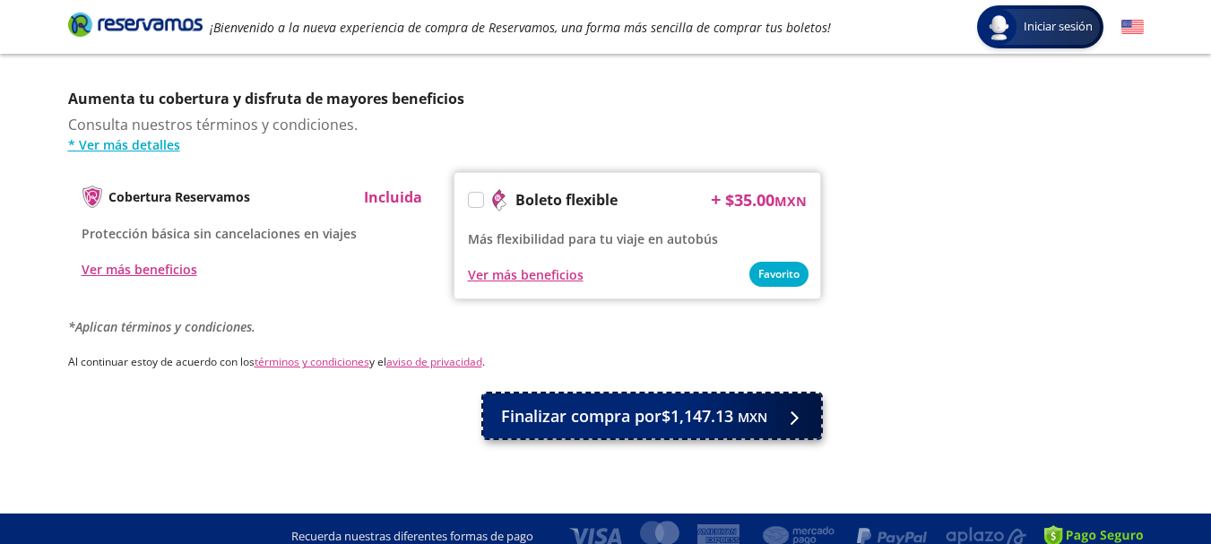
click at [607, 404] on span "Finalizar compra por $1,147.13 MXN" at bounding box center [634, 416] width 266 height 24
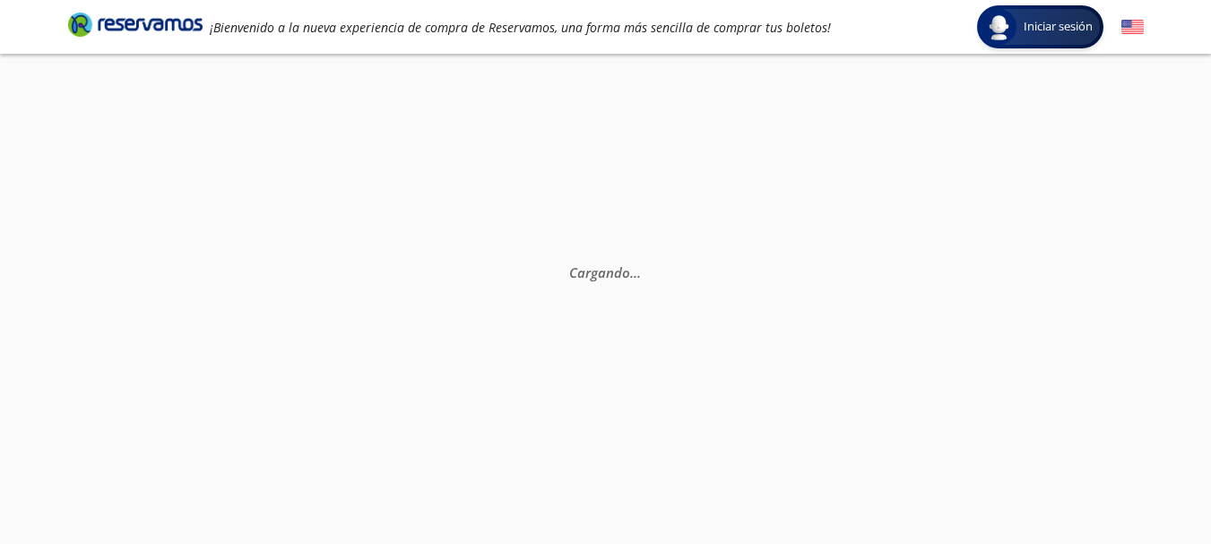
scroll to position [0, 0]
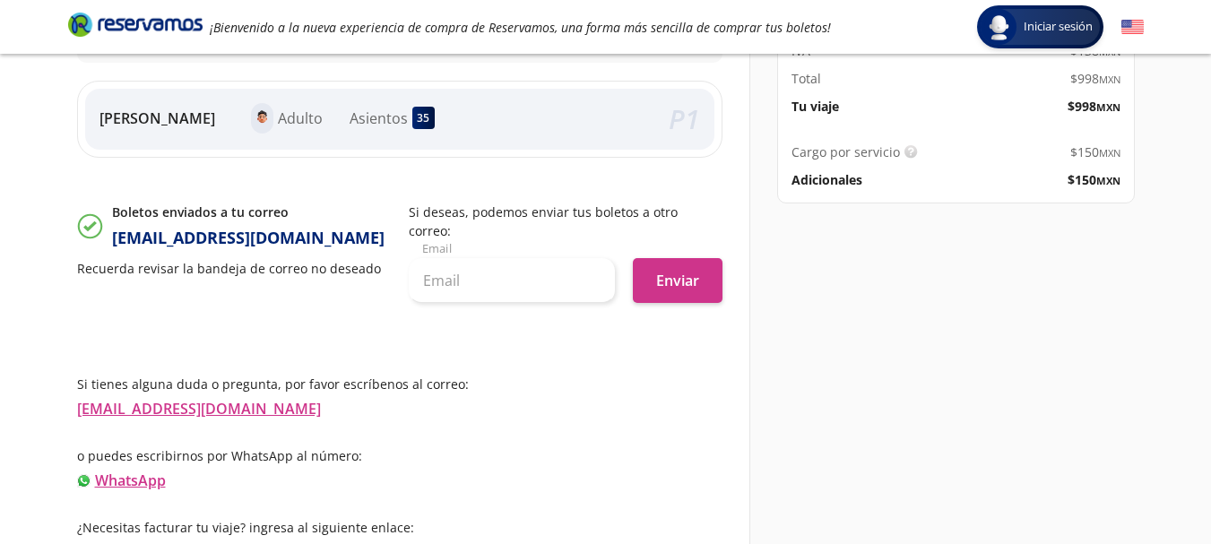
scroll to position [178, 0]
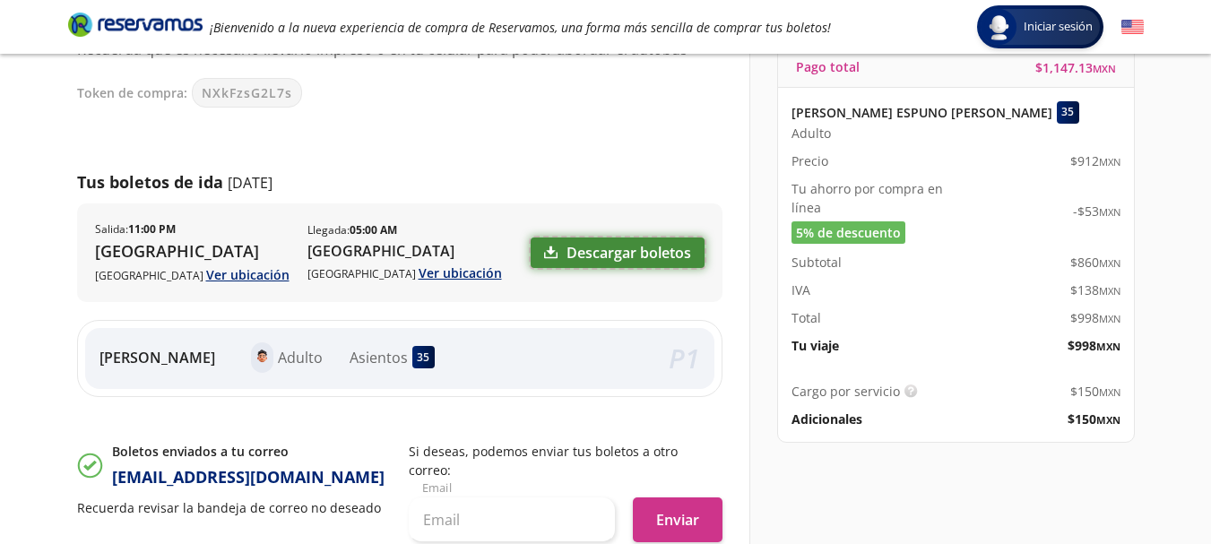
click at [565, 259] on link "Descargar boletos" at bounding box center [618, 253] width 174 height 30
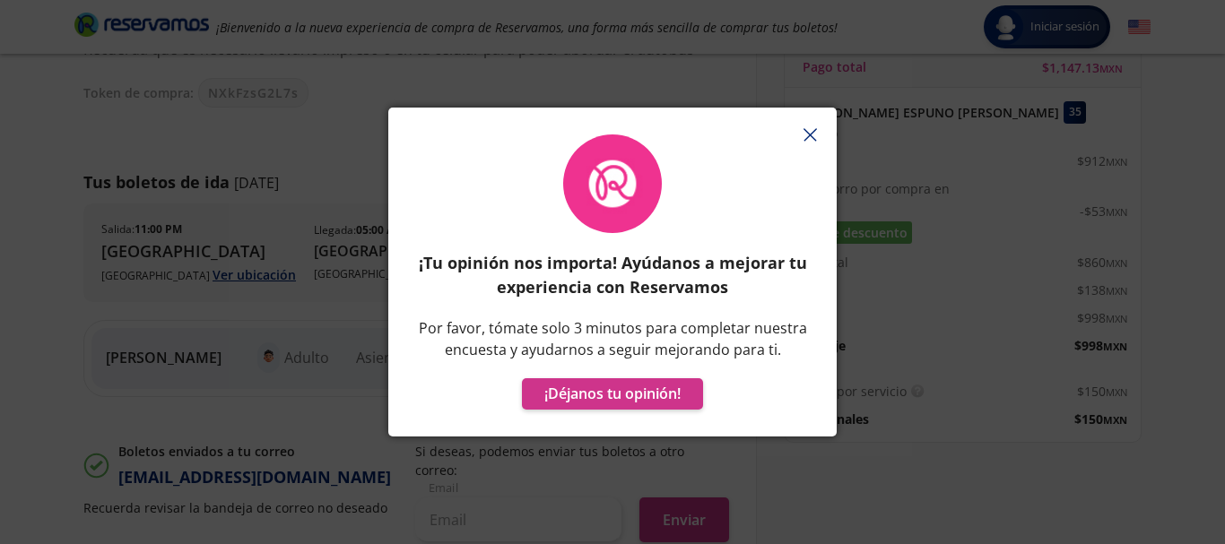
click at [802, 139] on button "button" at bounding box center [809, 134] width 27 height 27
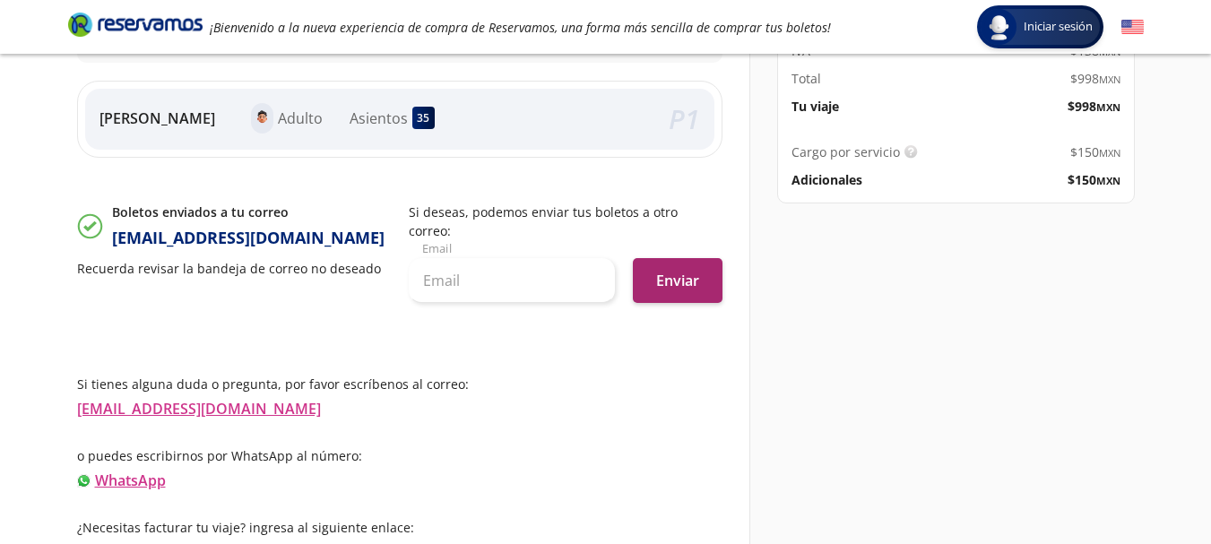
scroll to position [0, 0]
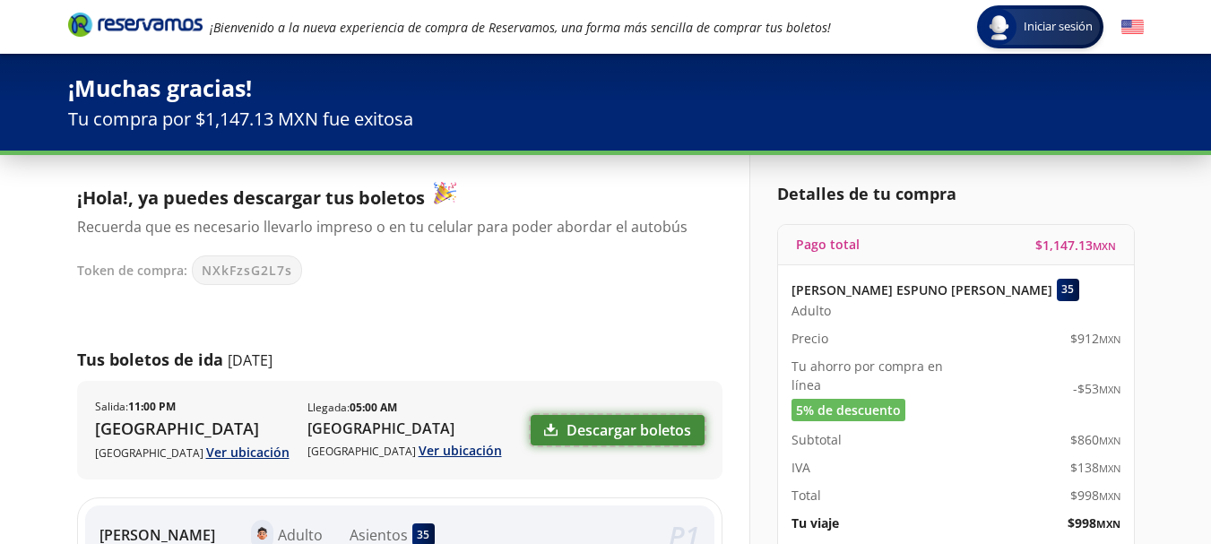
click at [607, 428] on link "Descargar boletos" at bounding box center [618, 430] width 174 height 30
